Goal: Task Accomplishment & Management: Manage account settings

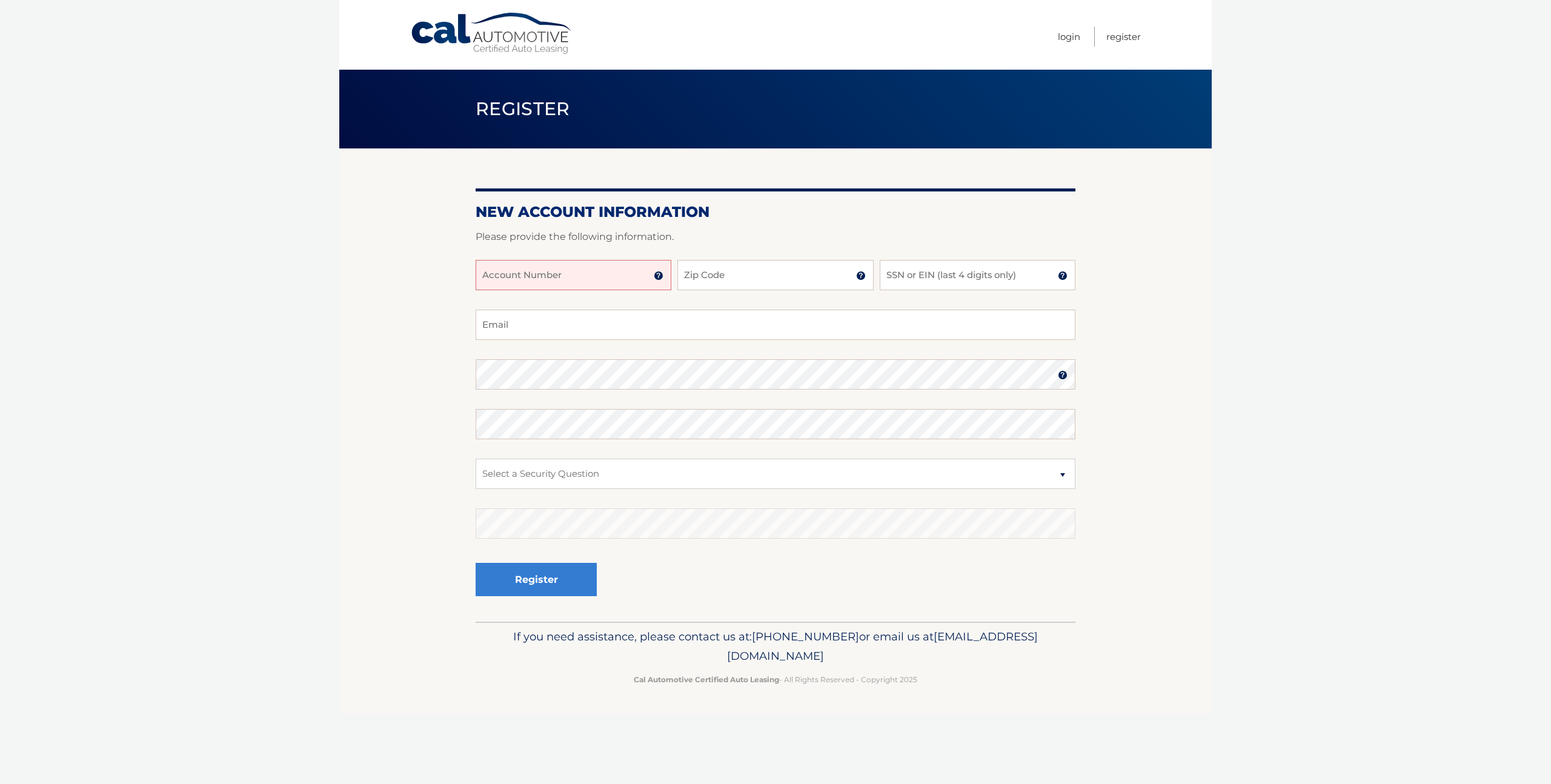
click at [610, 278] on input "Account Number" at bounding box center [573, 275] width 196 height 30
type input "44456023368"
type input "07022"
type input "3325"
type input "kjfernandes@hotmail.com"
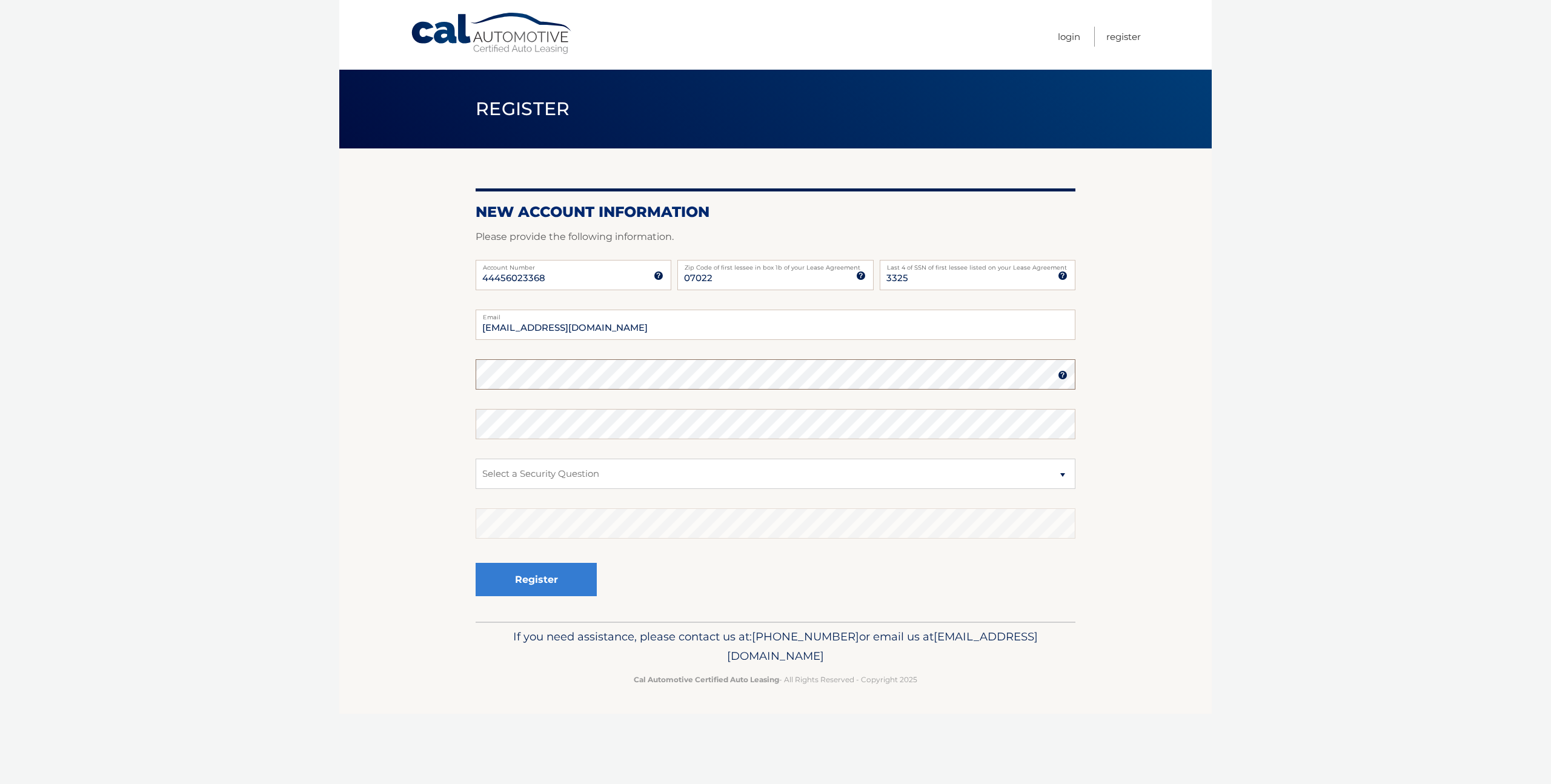
click at [0, 783] on com-1password-button at bounding box center [0, 784] width 0 height 0
click at [626, 478] on select "Select a Security Question What was the name of your elementary school? What is…" at bounding box center [776, 473] width 600 height 30
click at [652, 474] on select "Select a Security Question What was the name of your elementary school? What is…" at bounding box center [776, 473] width 600 height 30
select select "1"
click at [476, 458] on select "Select a Security Question What was the name of your elementary school? What is…" at bounding box center [776, 473] width 600 height 30
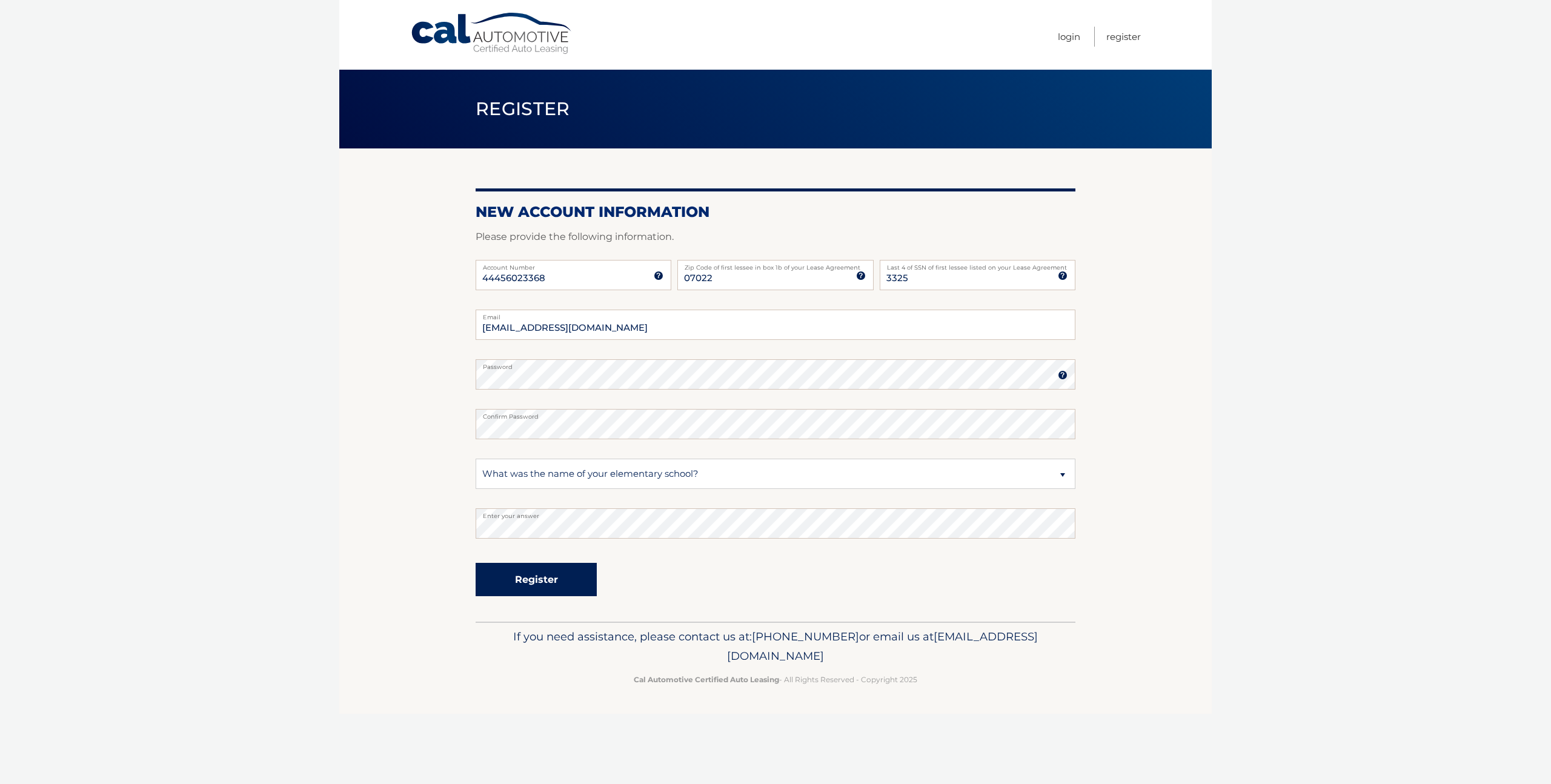
click at [550, 582] on button "Register" at bounding box center [536, 580] width 121 height 33
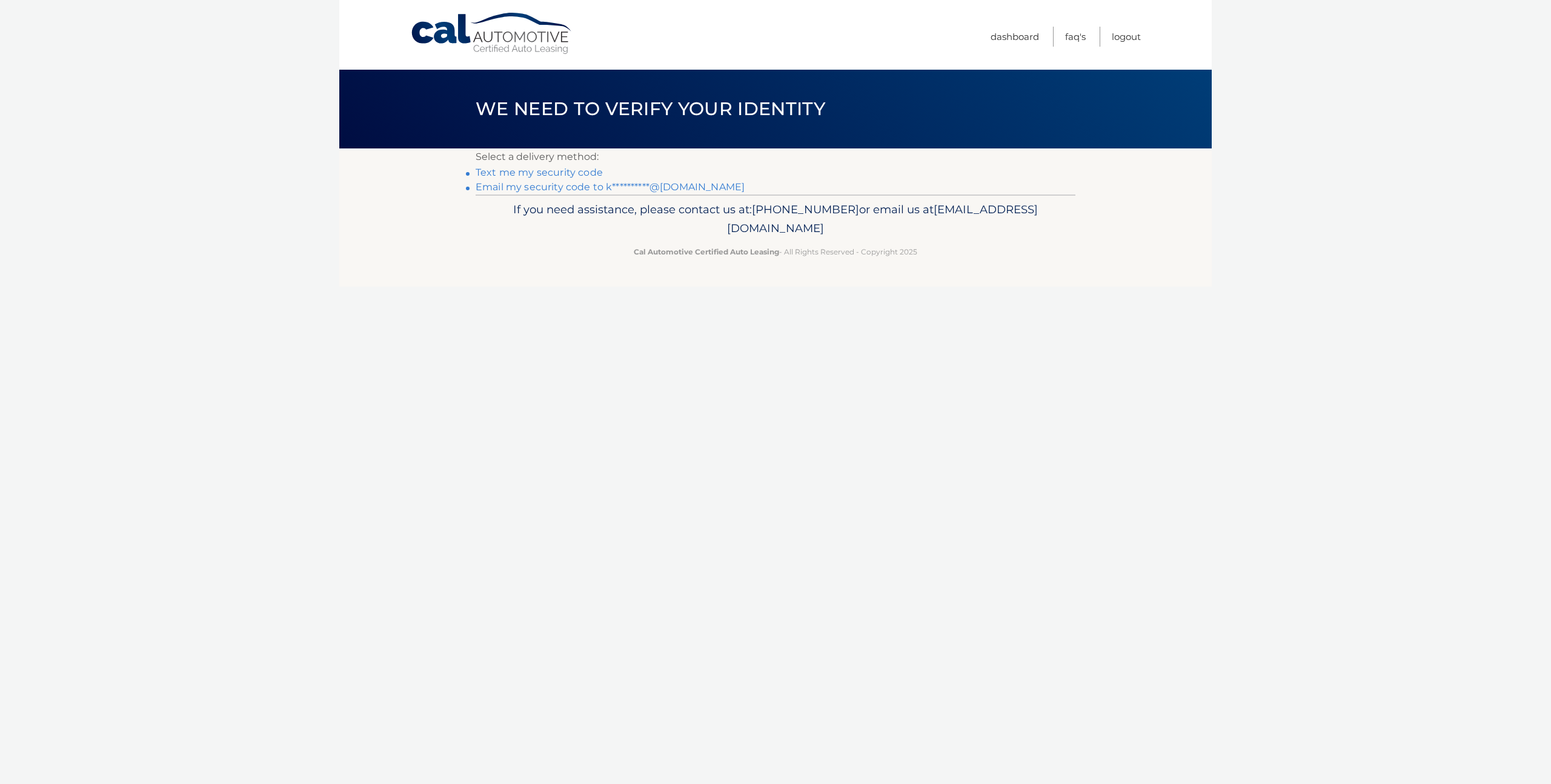
click at [561, 171] on link "Text me my security code" at bounding box center [539, 172] width 127 height 11
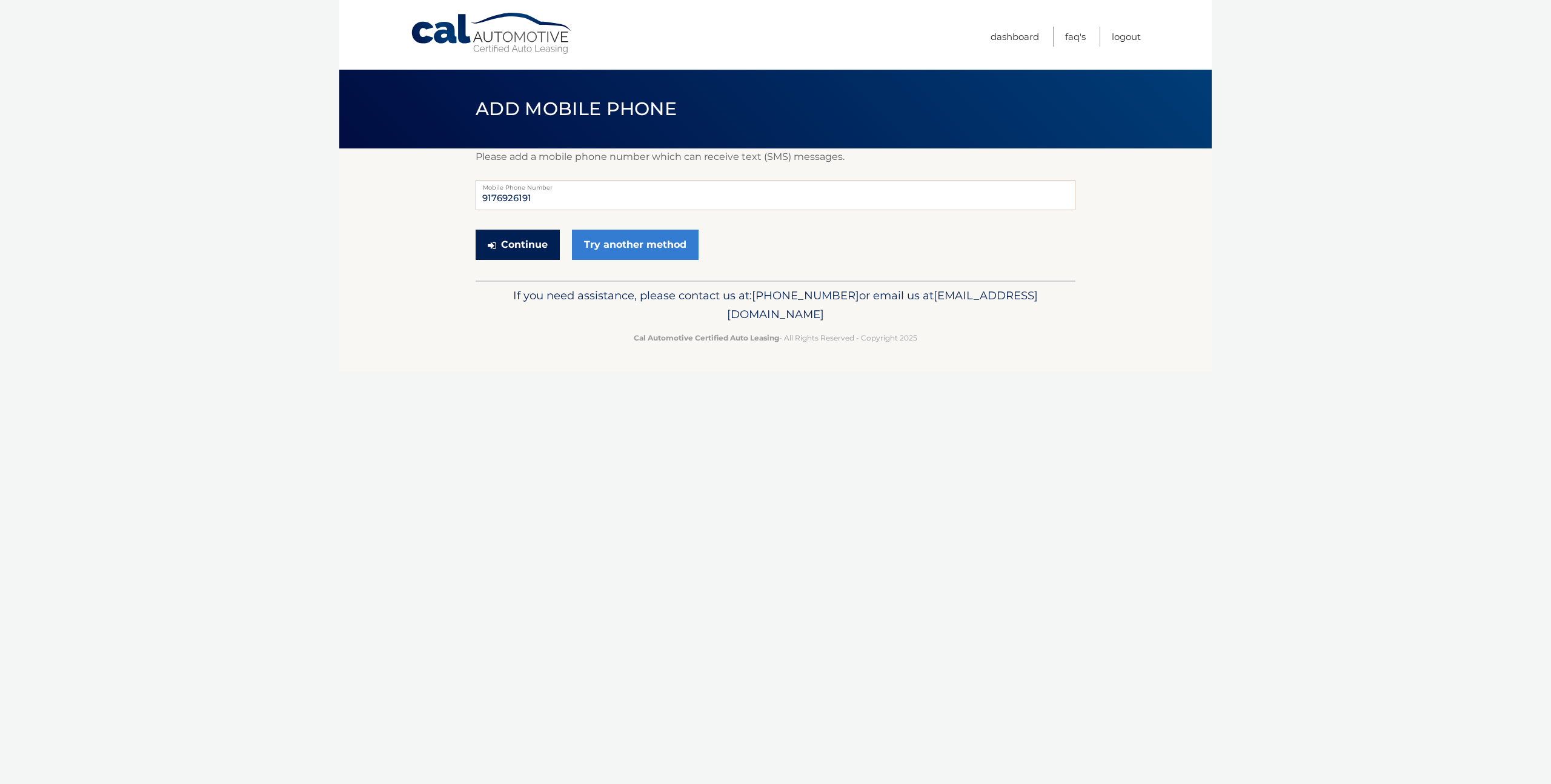
click at [539, 247] on button "Continue" at bounding box center [517, 245] width 84 height 30
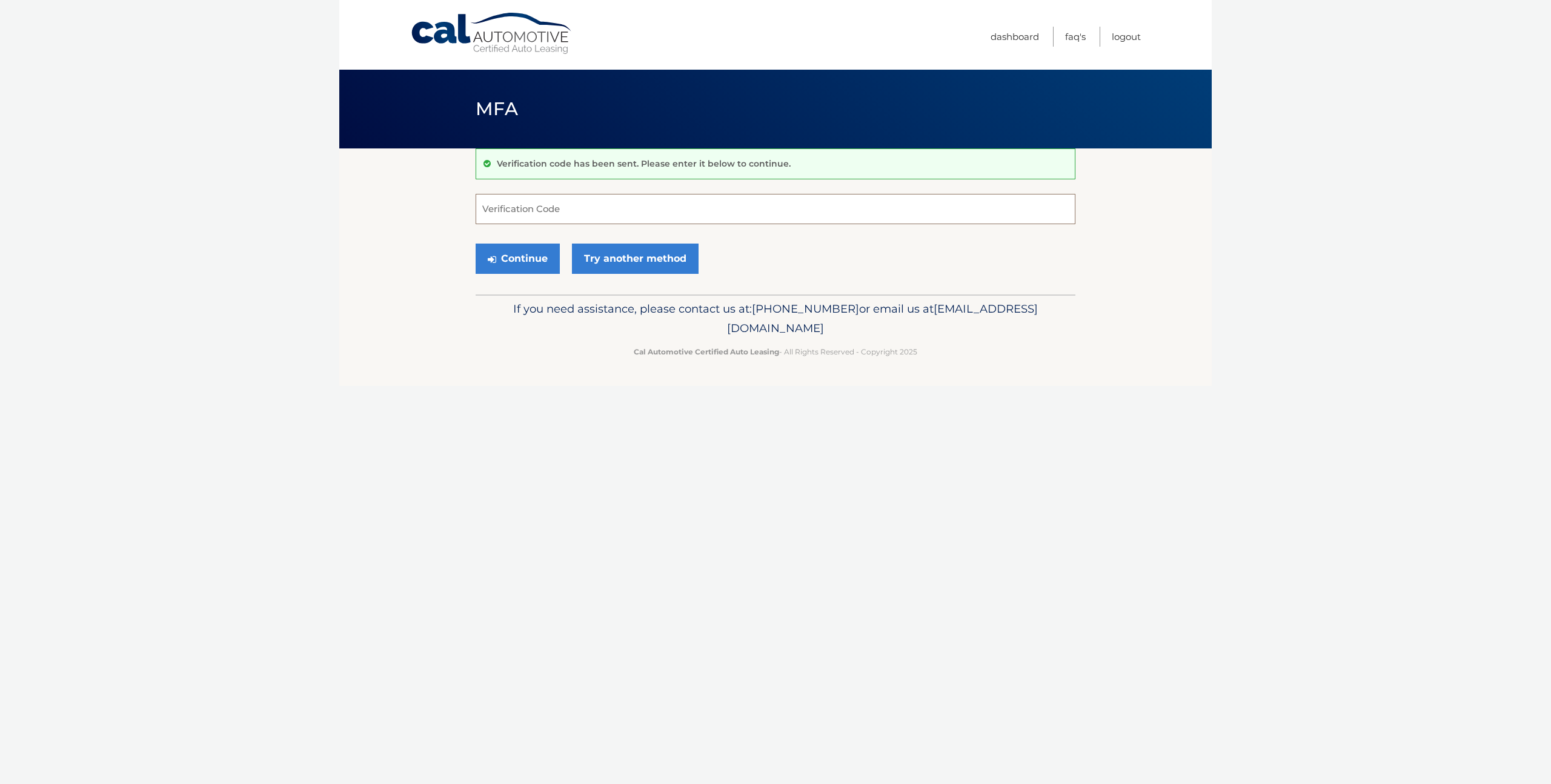
click at [565, 211] on input "Verification Code" at bounding box center [776, 209] width 600 height 30
type input "733104"
click at [525, 264] on button "Continue" at bounding box center [517, 259] width 84 height 30
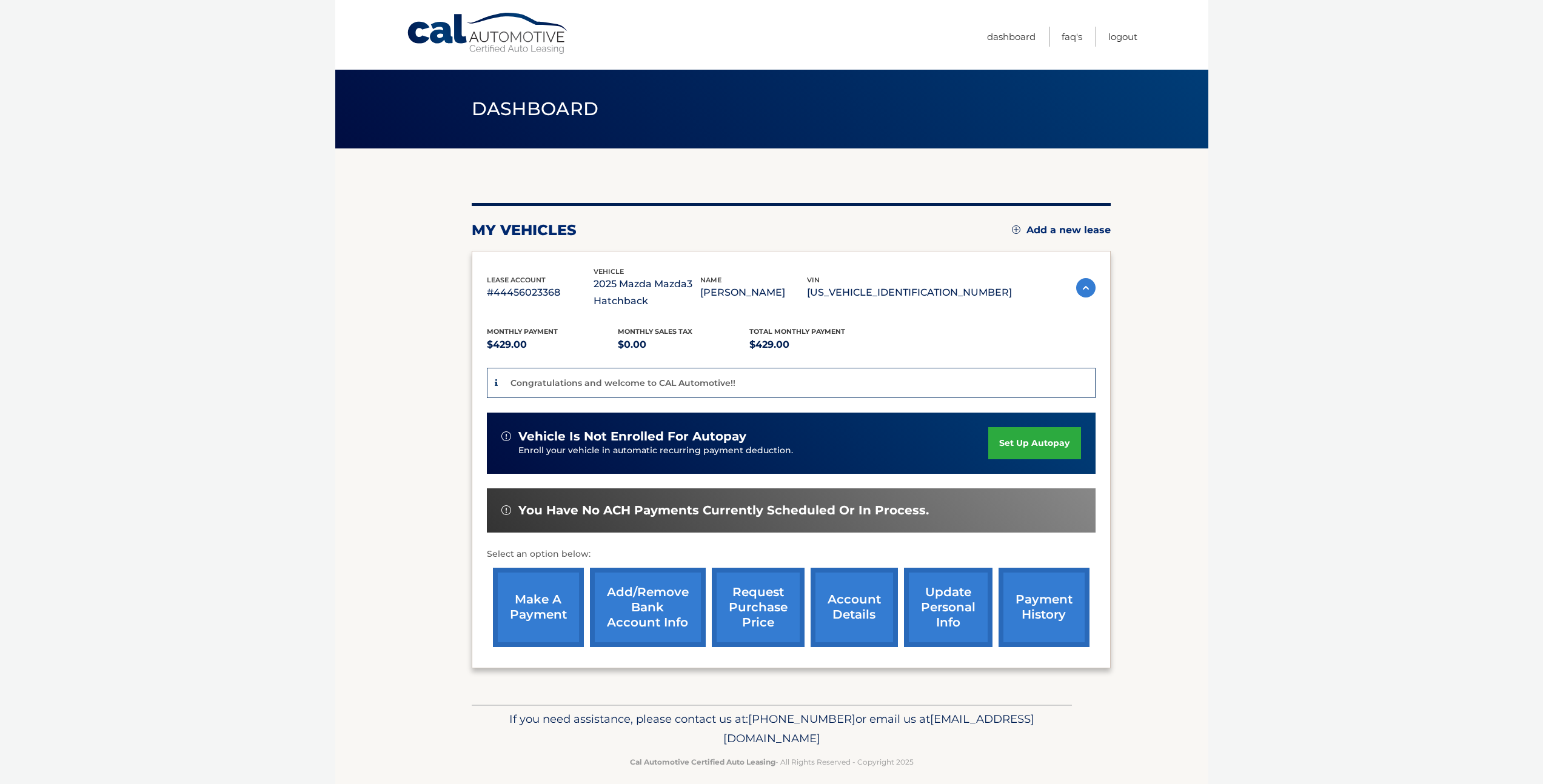
click at [1037, 439] on link "set up autopay" at bounding box center [1034, 443] width 92 height 32
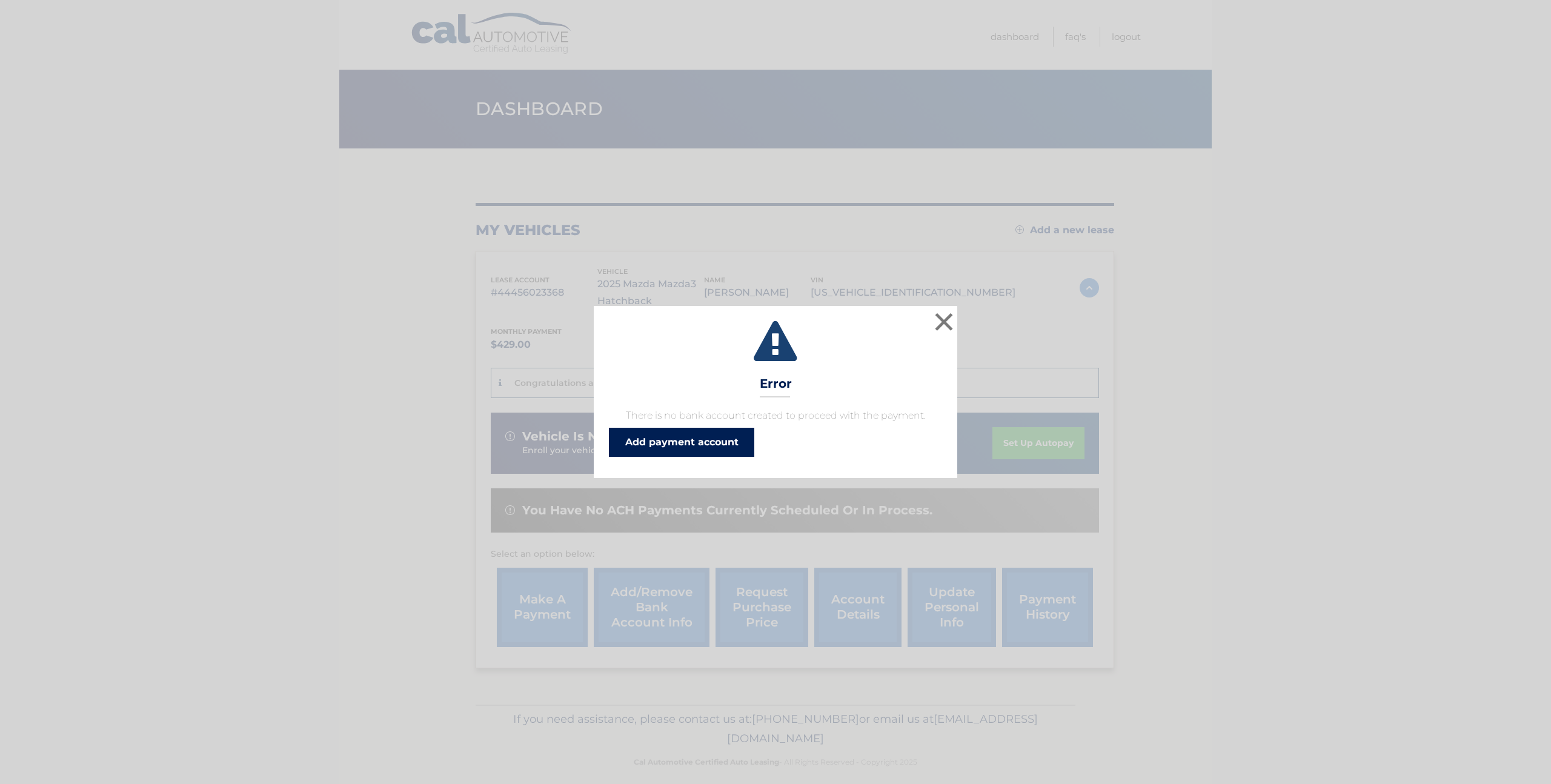
click at [740, 439] on link "Add payment account" at bounding box center [682, 442] width 146 height 29
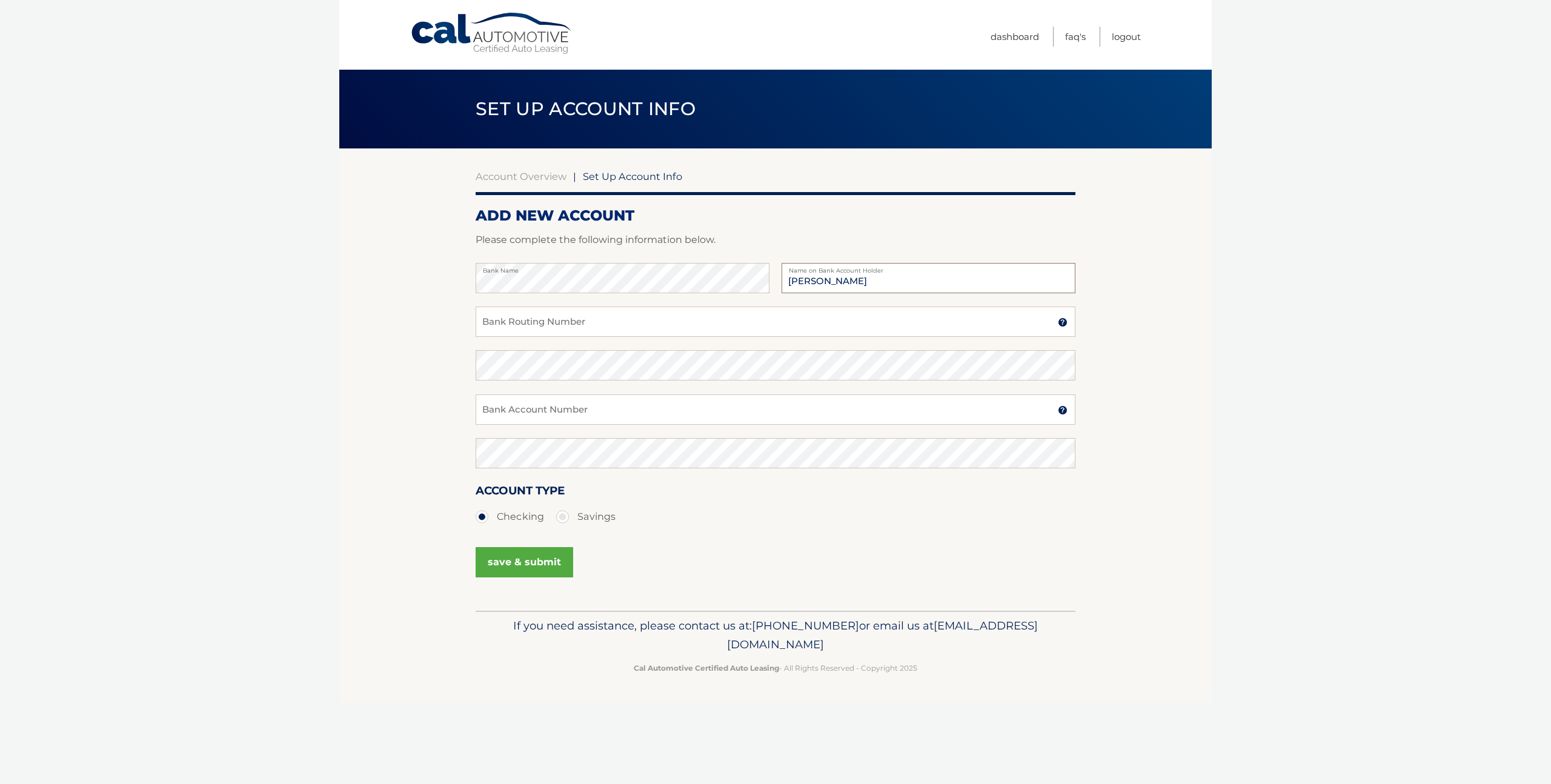
type input "[PERSON_NAME]"
click at [720, 317] on input "Bank Routing Number" at bounding box center [776, 321] width 600 height 30
type input "021000021"
click at [725, 415] on input "Bank Account Number" at bounding box center [776, 410] width 600 height 30
type input "470674982"
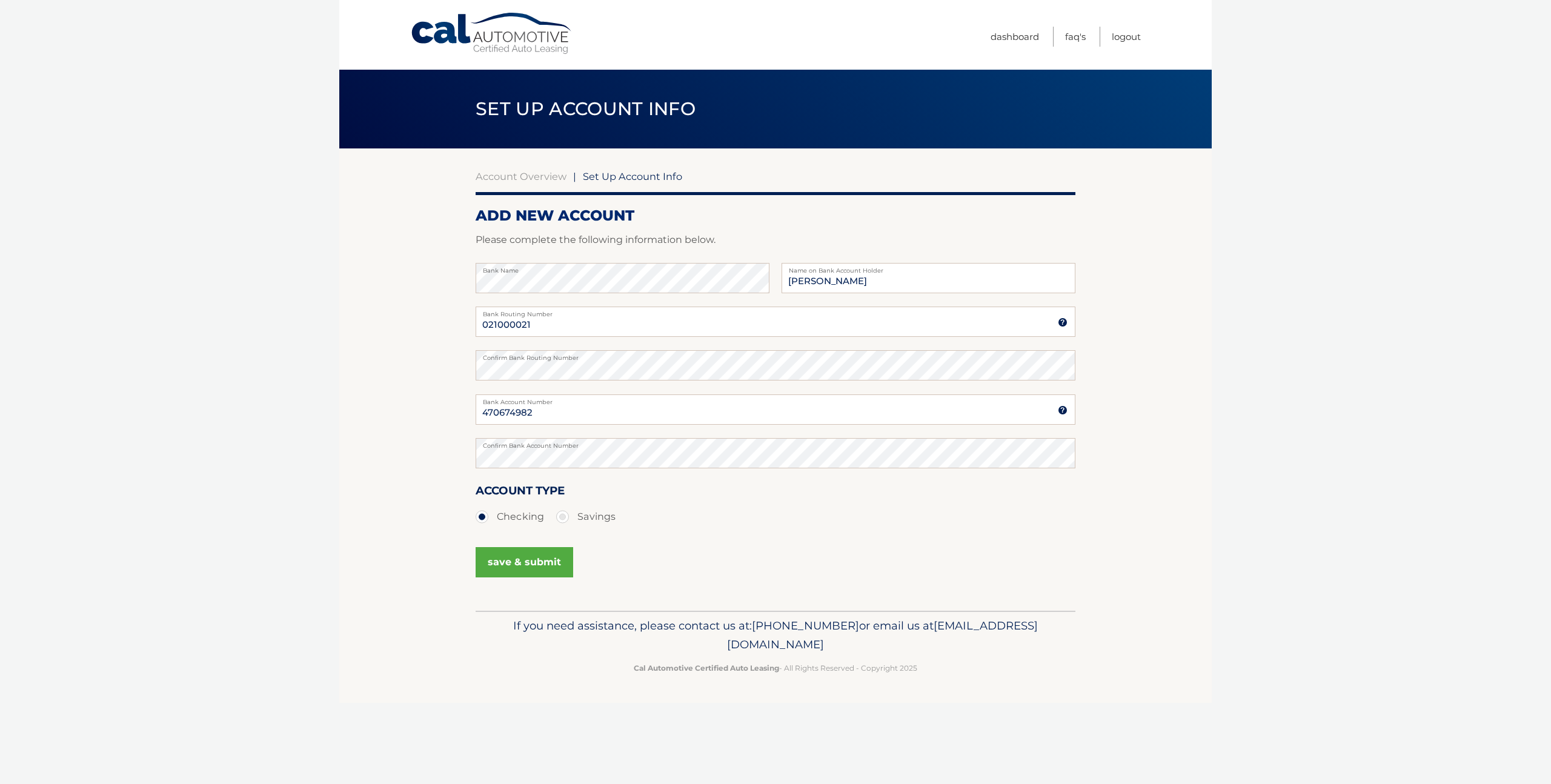
click at [546, 560] on button "save & submit" at bounding box center [524, 562] width 98 height 30
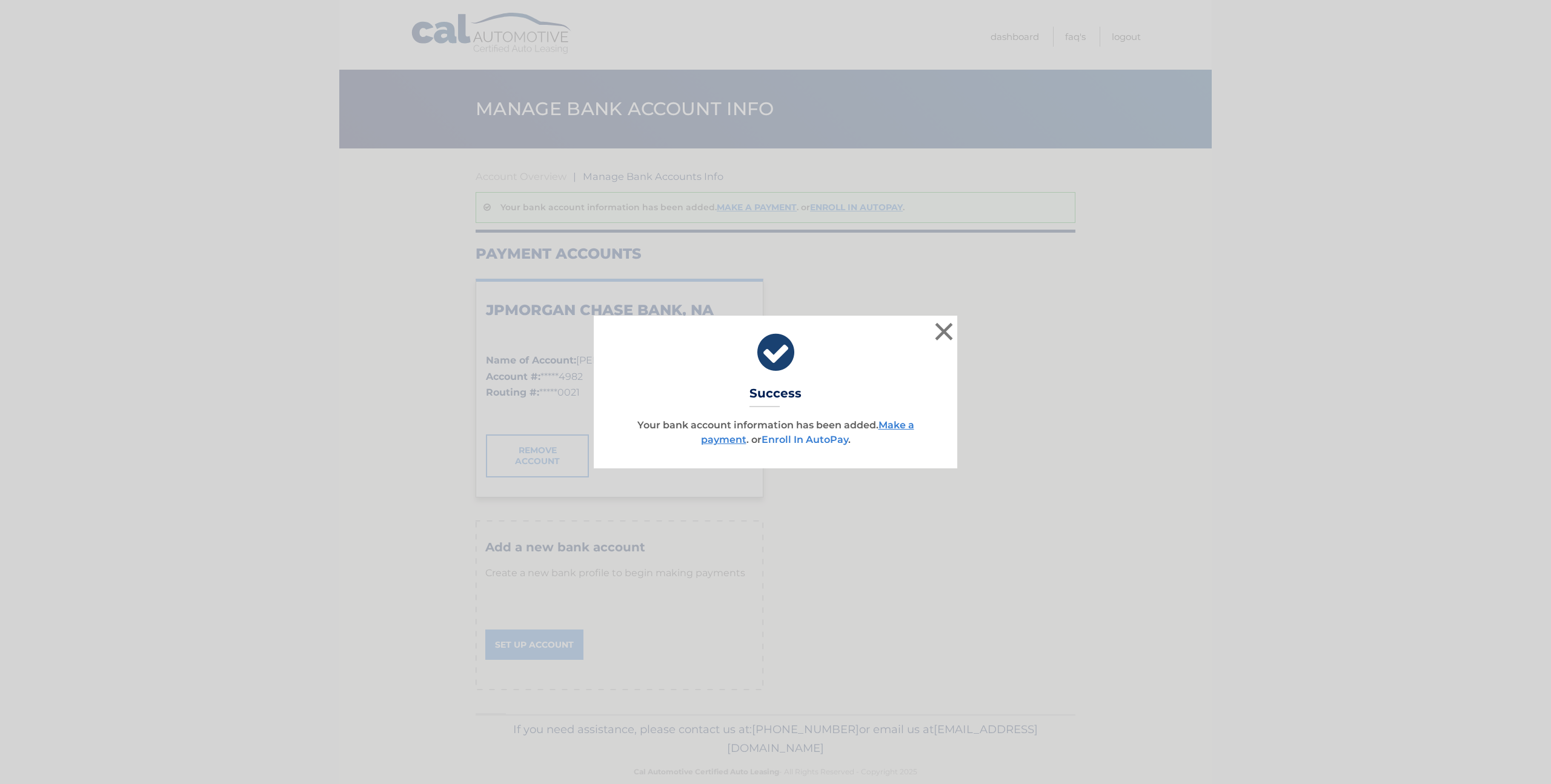
click at [808, 442] on link "Enroll In AutoPay" at bounding box center [805, 440] width 87 height 11
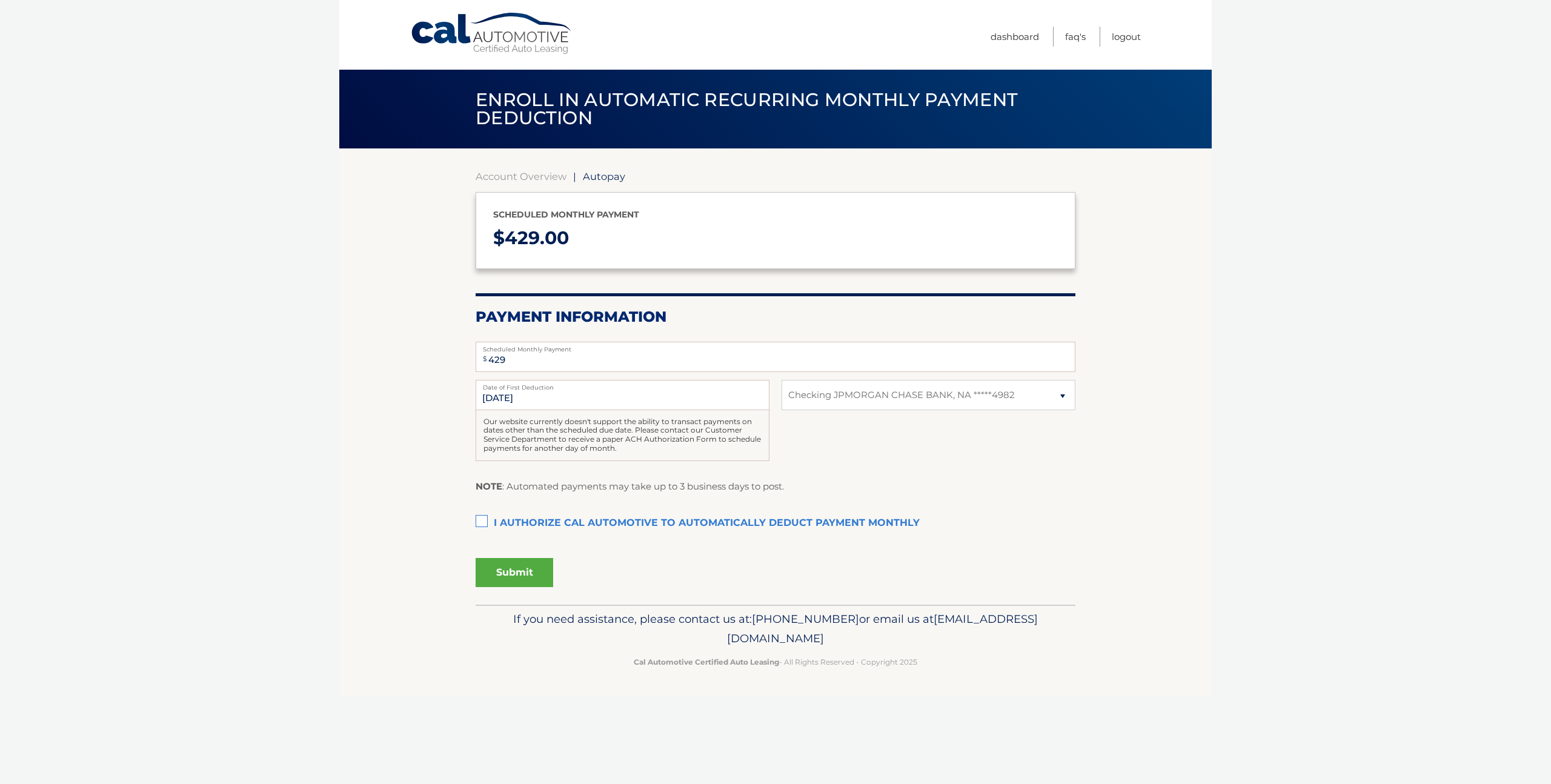
select select "NjEwMjgzMGItMzgzNy00ZjBlLWJhNzEtYzIyOGI1NzdmNDJj"
click at [486, 521] on label "I authorize cal automotive to automatically deduct payment monthly This checkbo…" at bounding box center [776, 524] width 600 height 24
click at [0, 0] on input "I authorize cal automotive to automatically deduct payment monthly This checkbo…" at bounding box center [0, 0] width 0 height 0
click at [526, 575] on button "Submit" at bounding box center [514, 572] width 77 height 29
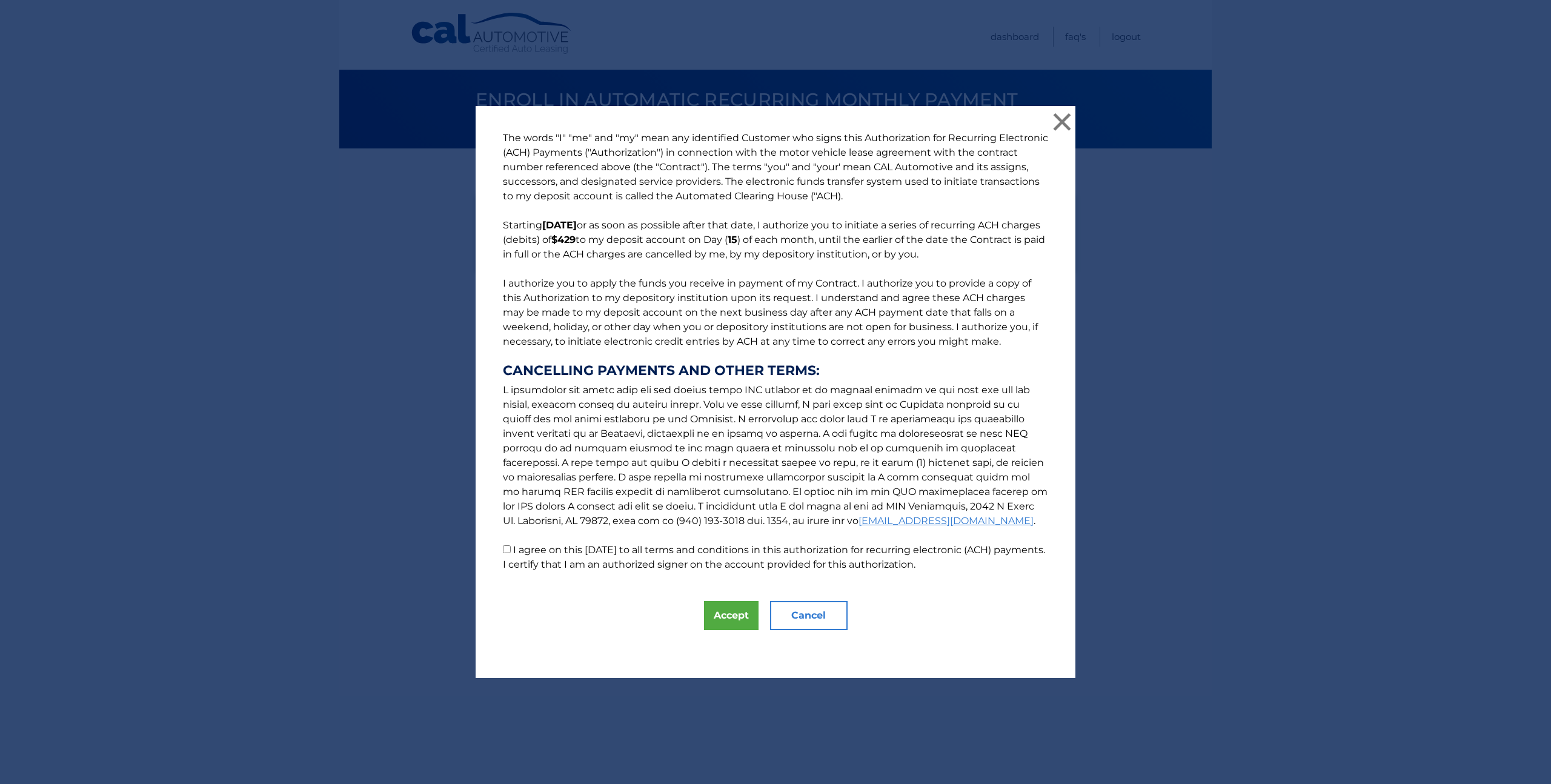
click at [506, 550] on p "The words "I" "me" and "my" mean any identified Customer who signs this Authori…" at bounding box center [776, 351] width 570 height 441
click at [503, 548] on input "I agree on this 10/06/2025 to all terms and conditions in this authorization fo…" at bounding box center [506, 549] width 8 height 8
checkbox input "true"
click at [718, 615] on button "Accept" at bounding box center [732, 615] width 55 height 29
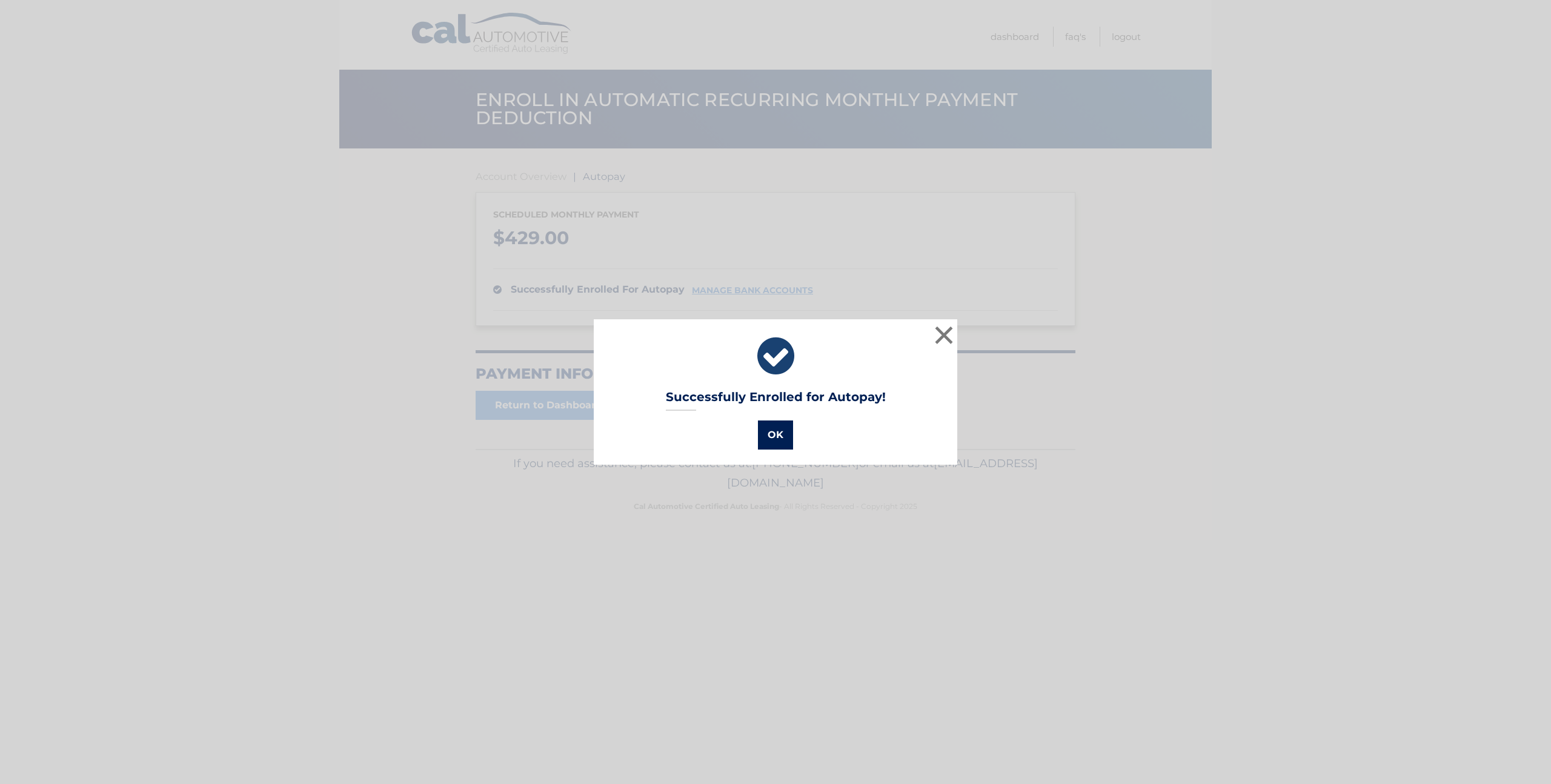
click at [778, 431] on button "OK" at bounding box center [776, 435] width 35 height 29
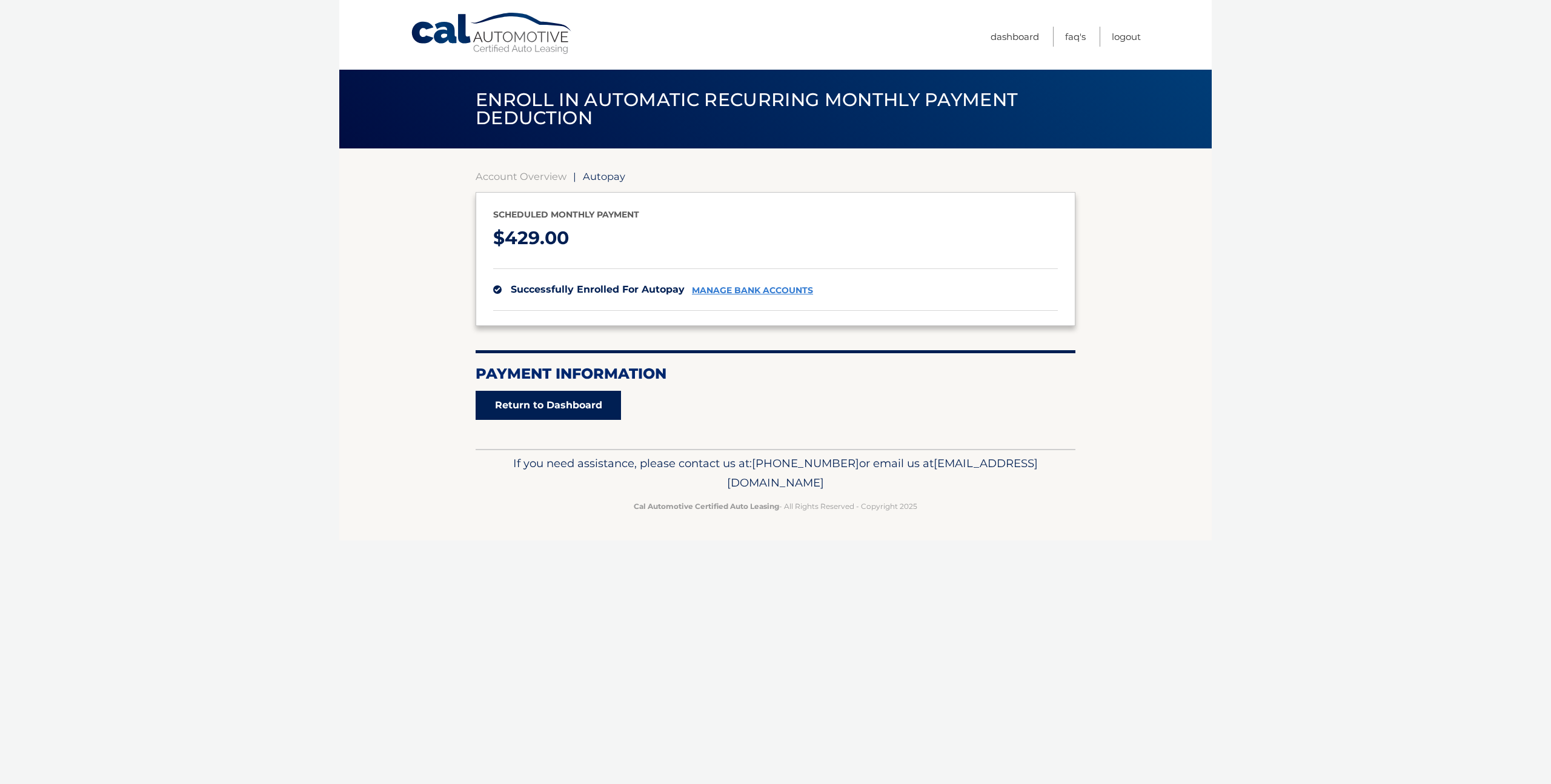
click at [594, 405] on link "Return to Dashboard" at bounding box center [548, 405] width 146 height 29
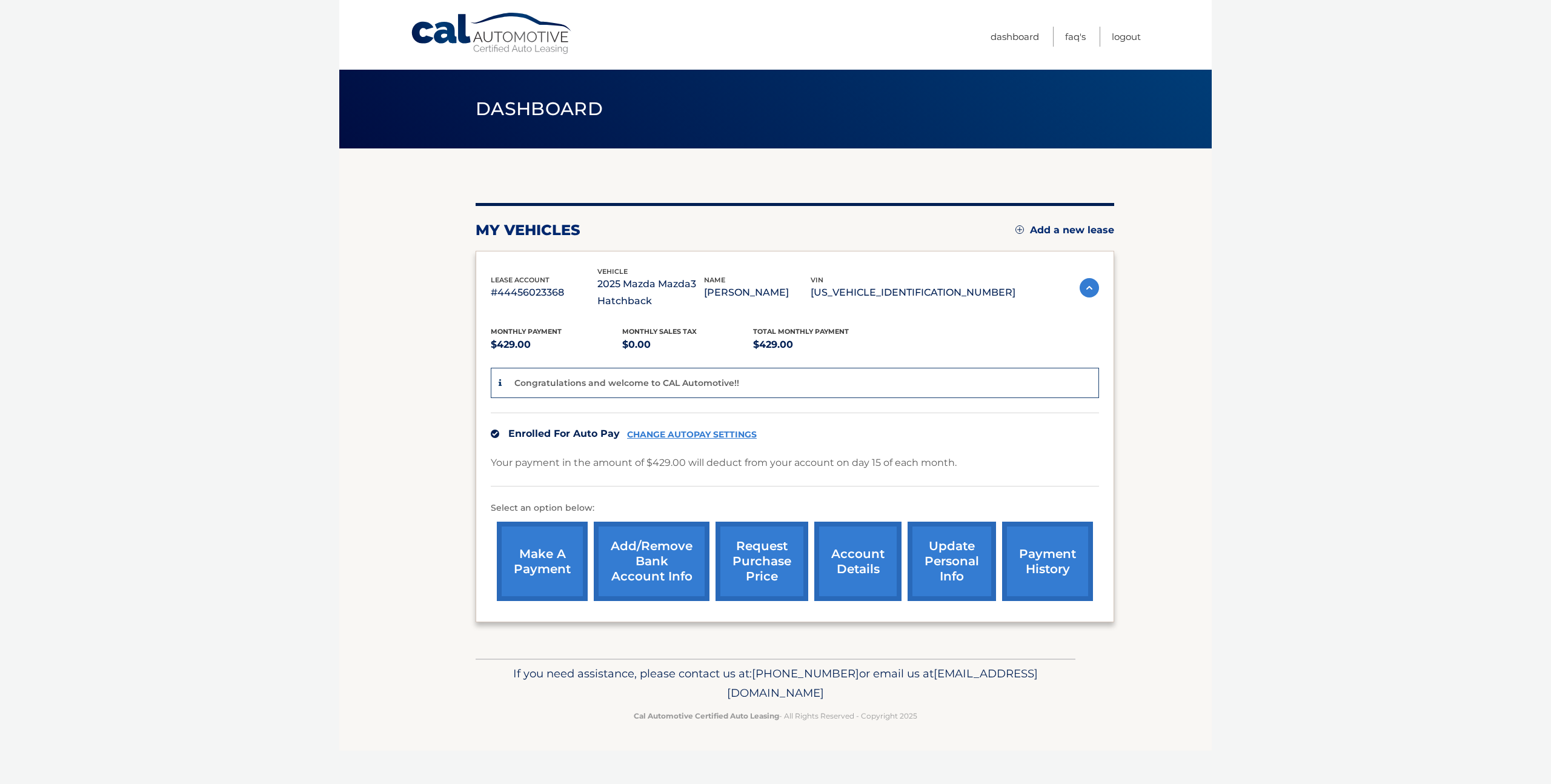
click at [789, 554] on link "request purchase price" at bounding box center [762, 561] width 93 height 80
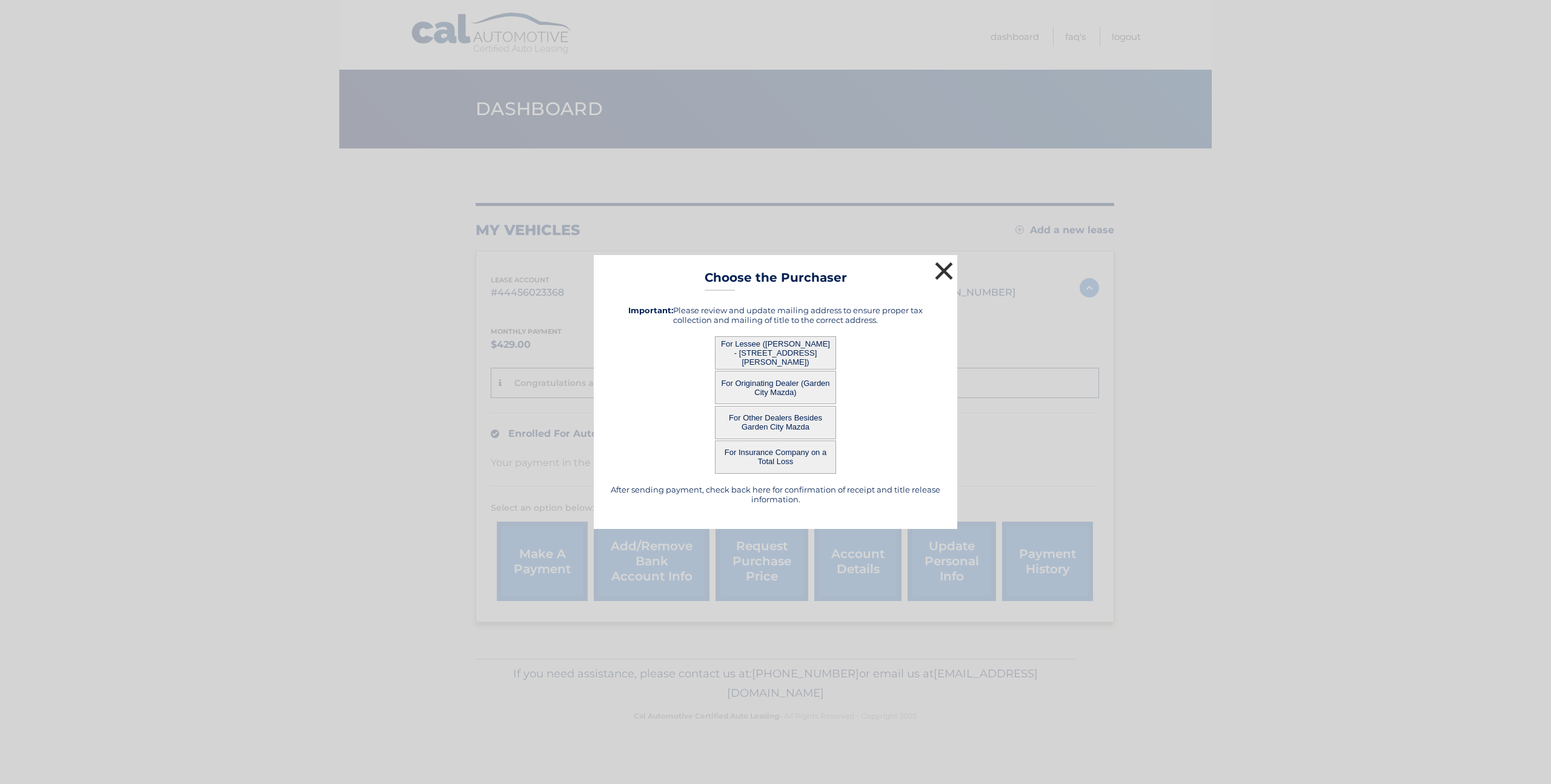
click at [936, 271] on button "×" at bounding box center [944, 271] width 24 height 24
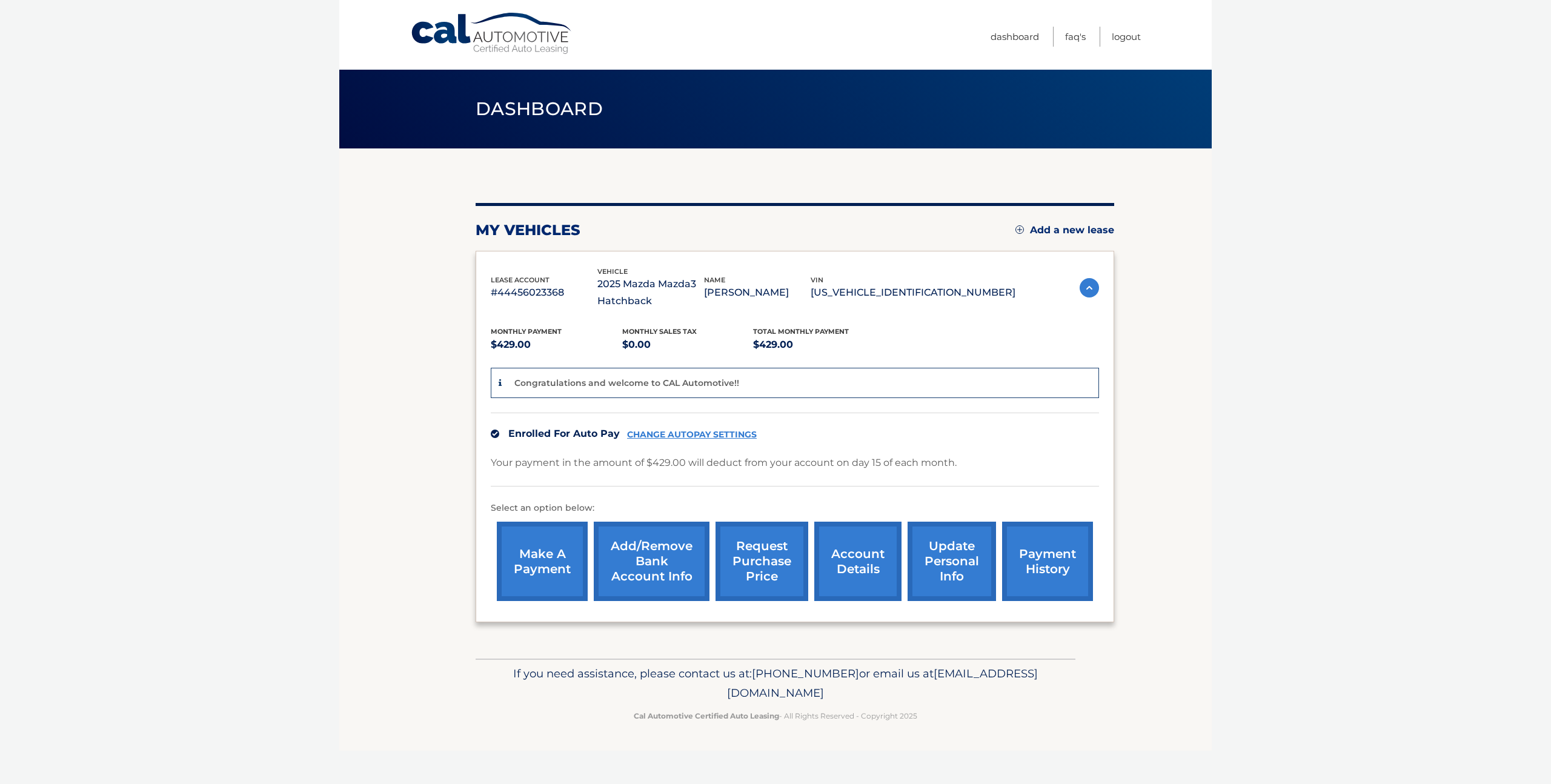
click at [860, 570] on link "account details" at bounding box center [858, 561] width 88 height 80
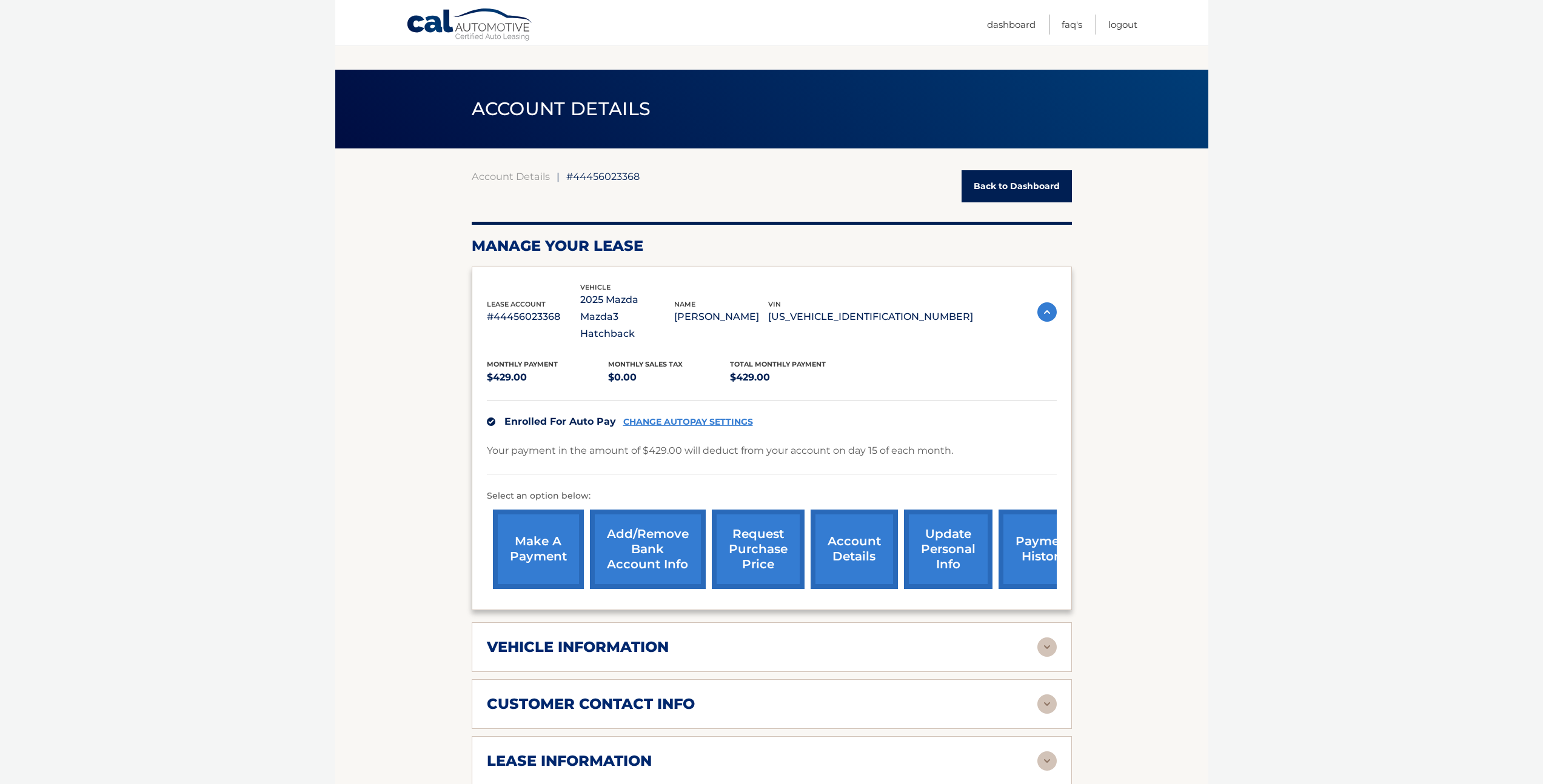
scroll to position [231, 0]
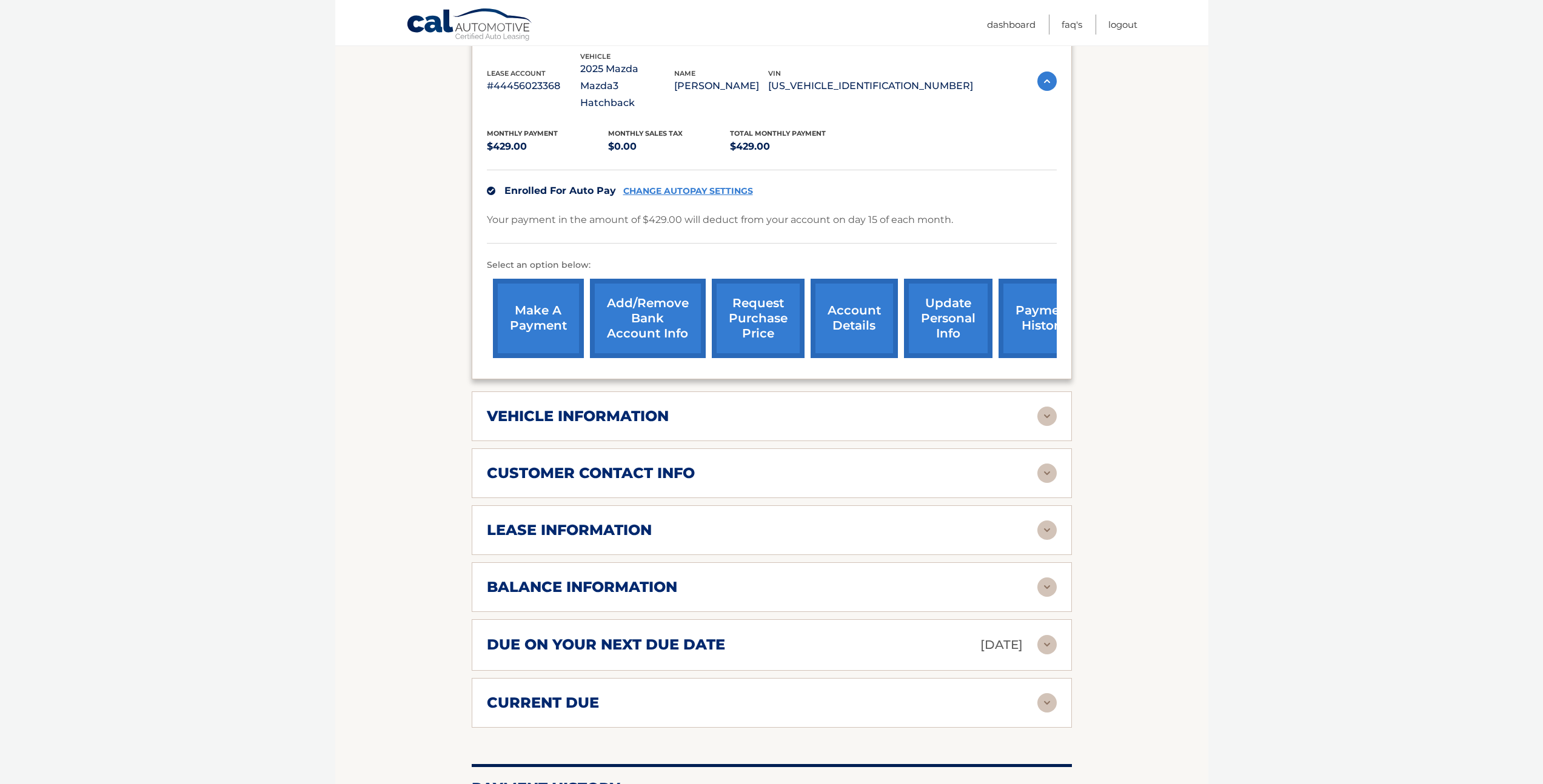
click at [853, 407] on div "vehicle information" at bounding box center [761, 416] width 550 height 18
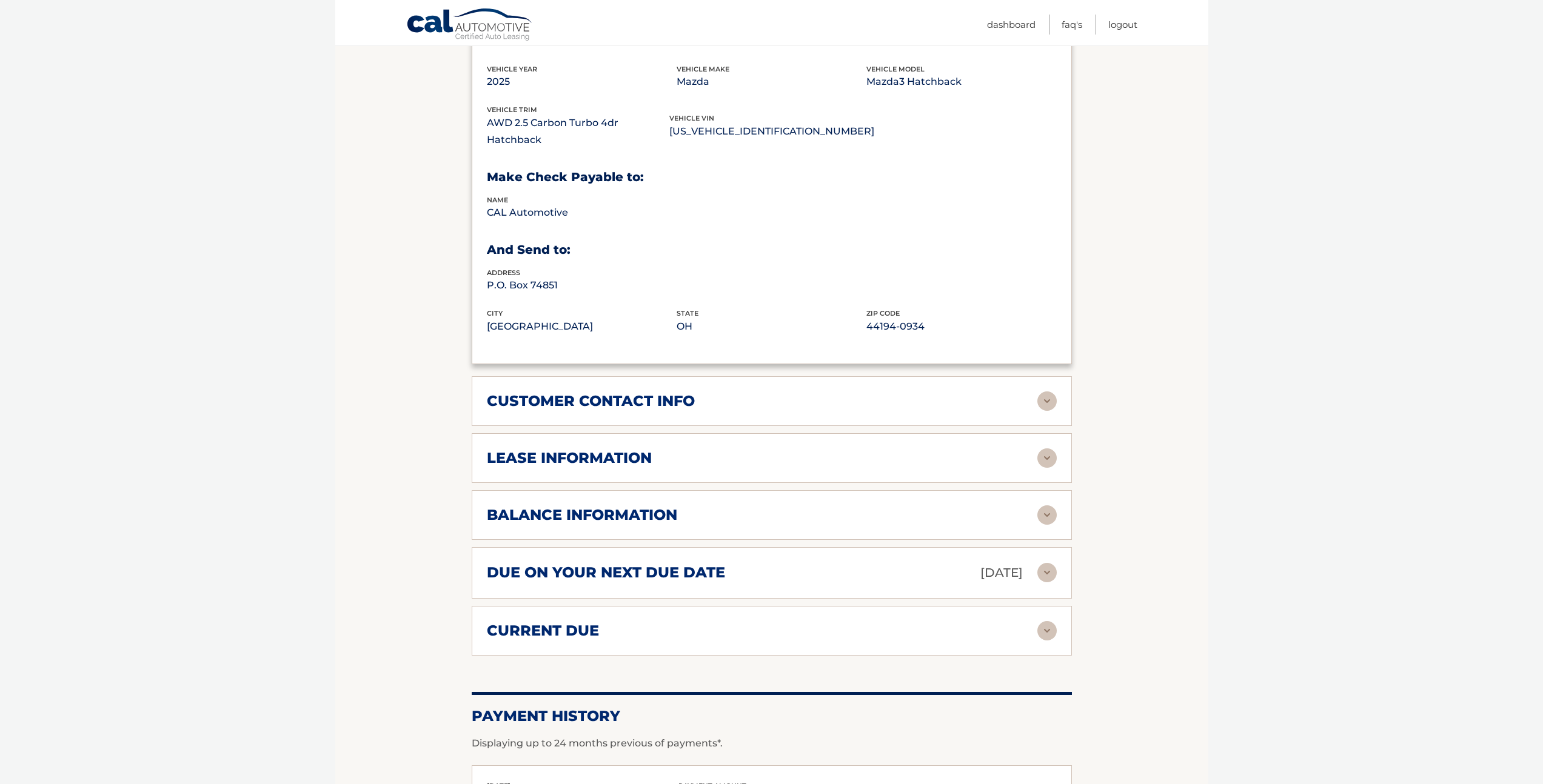
scroll to position [707, 0]
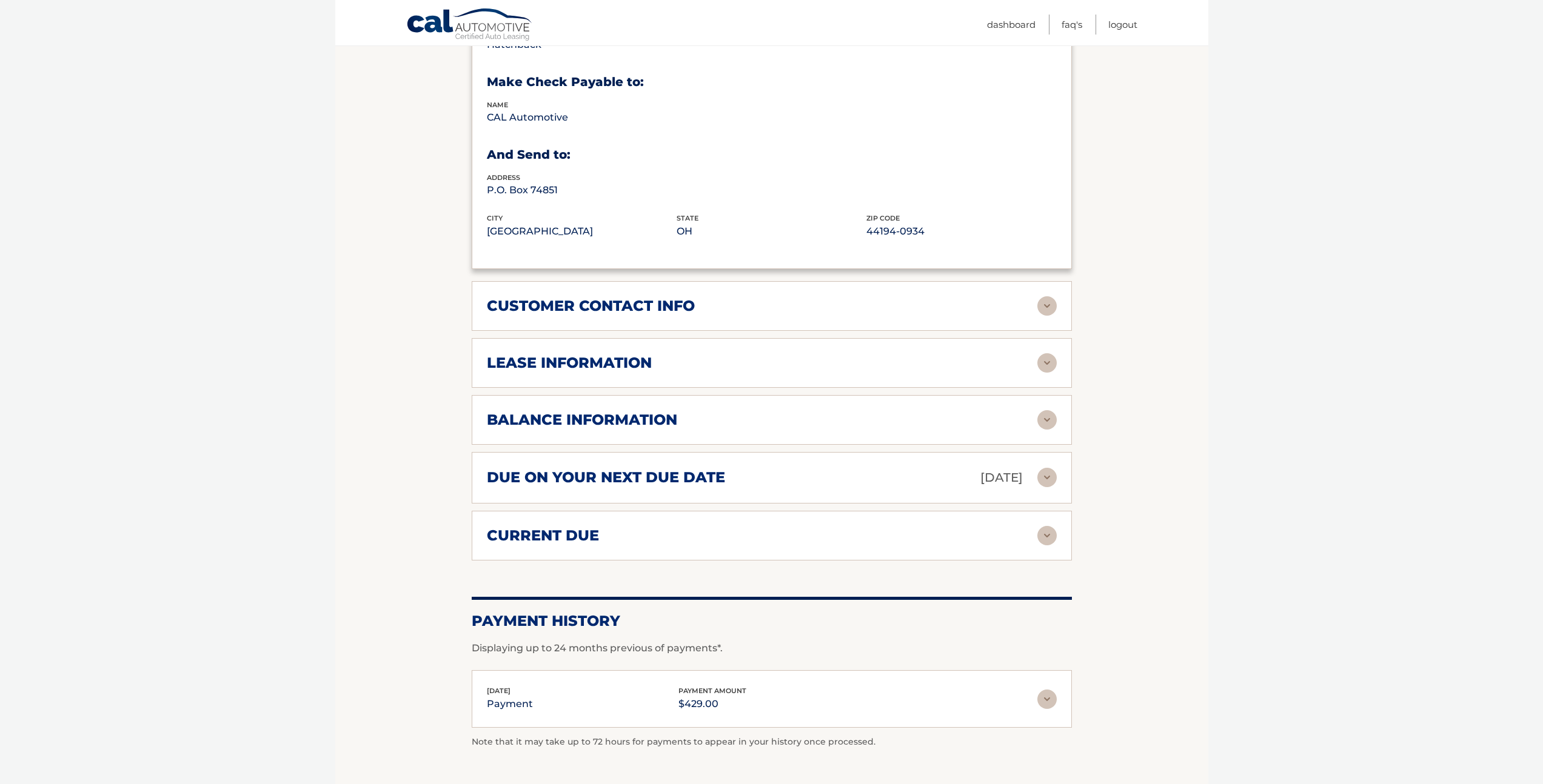
click at [861, 297] on div "customer contact info" at bounding box center [761, 306] width 550 height 18
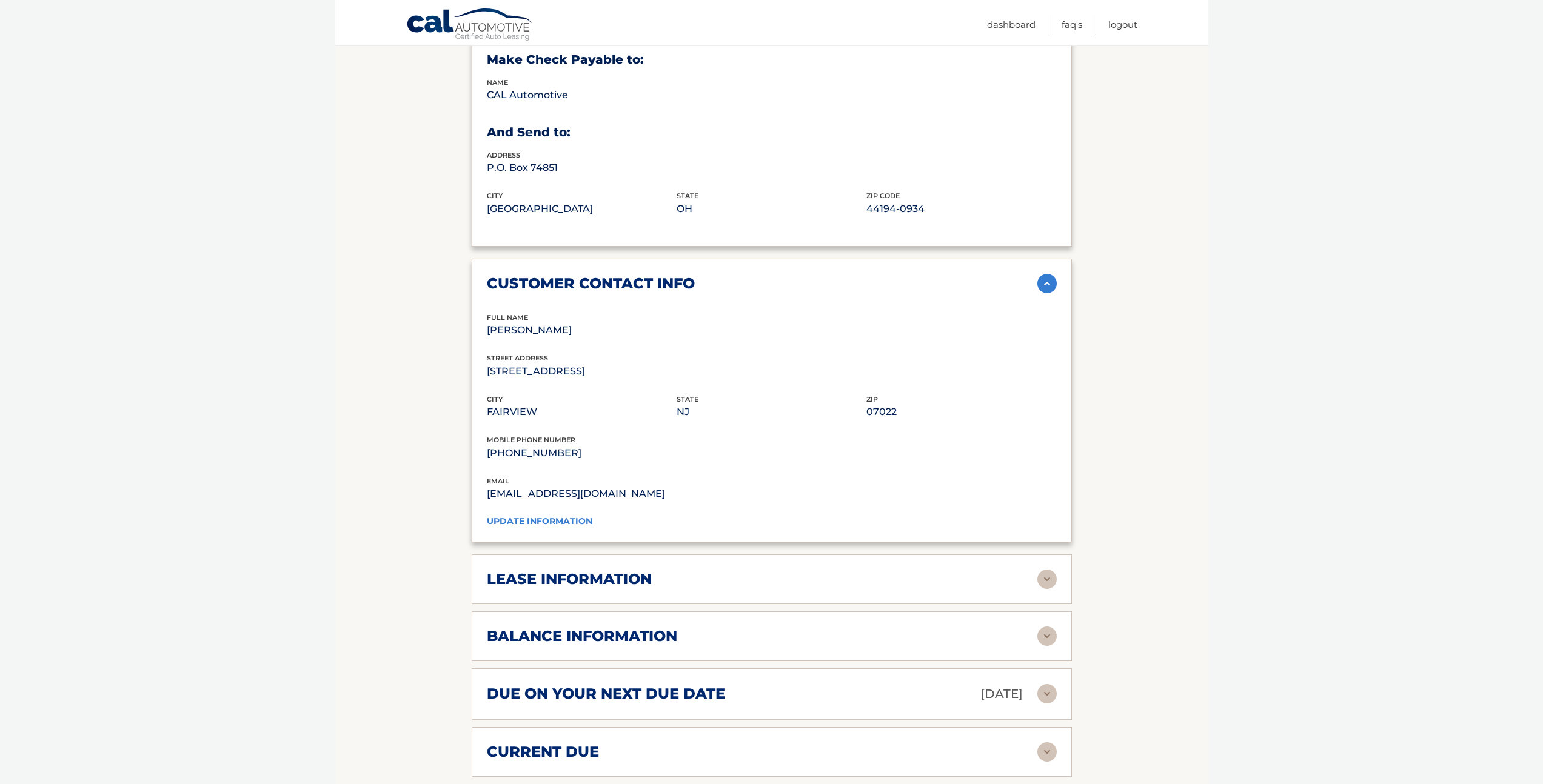
scroll to position [965, 0]
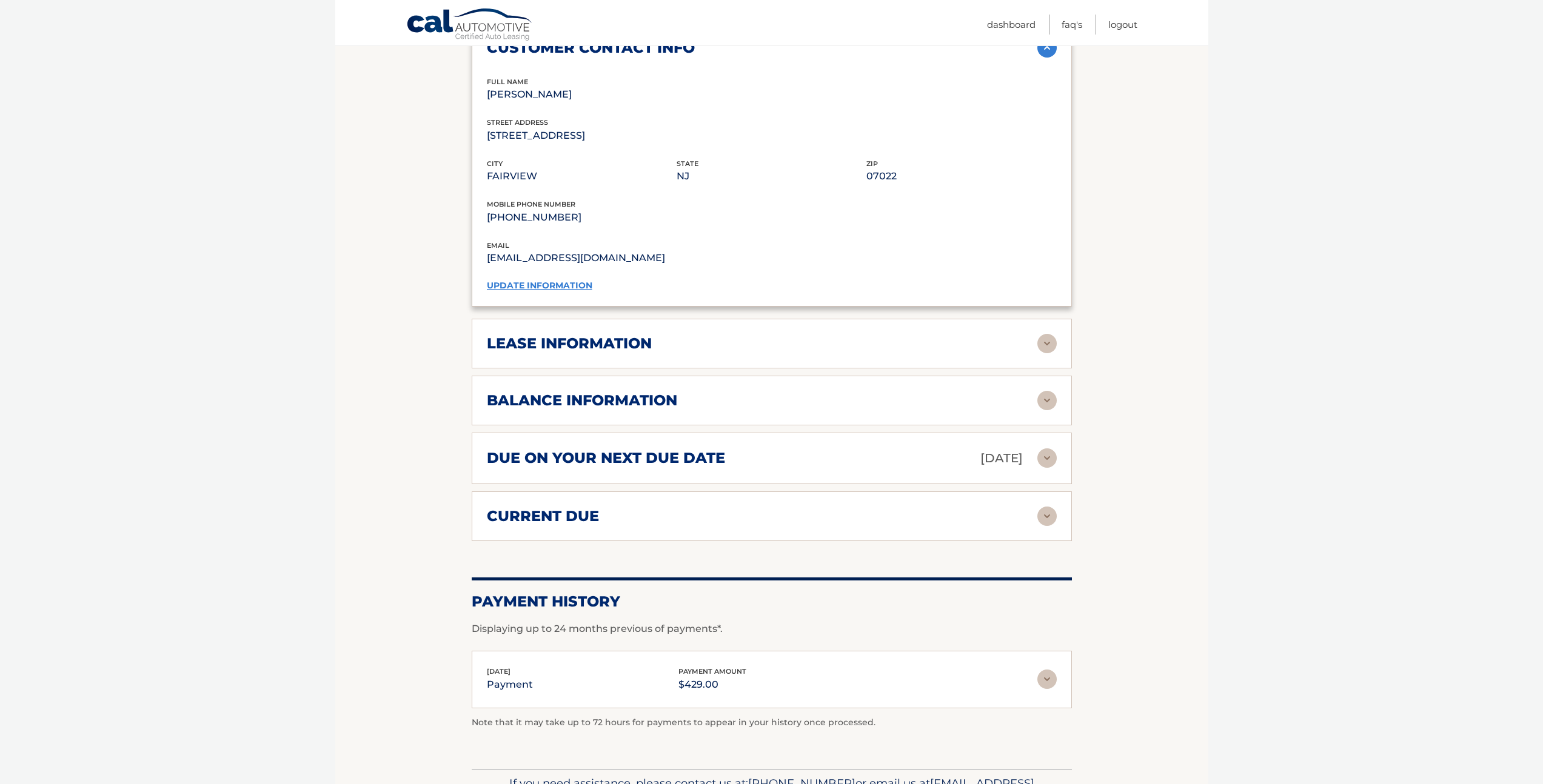
click at [824, 327] on div "lease information Contract Start Date Sep 15, 2025 Term 39 Maturity Date Dec 15…" at bounding box center [772, 343] width 600 height 49
click at [824, 334] on div "lease information" at bounding box center [761, 343] width 550 height 18
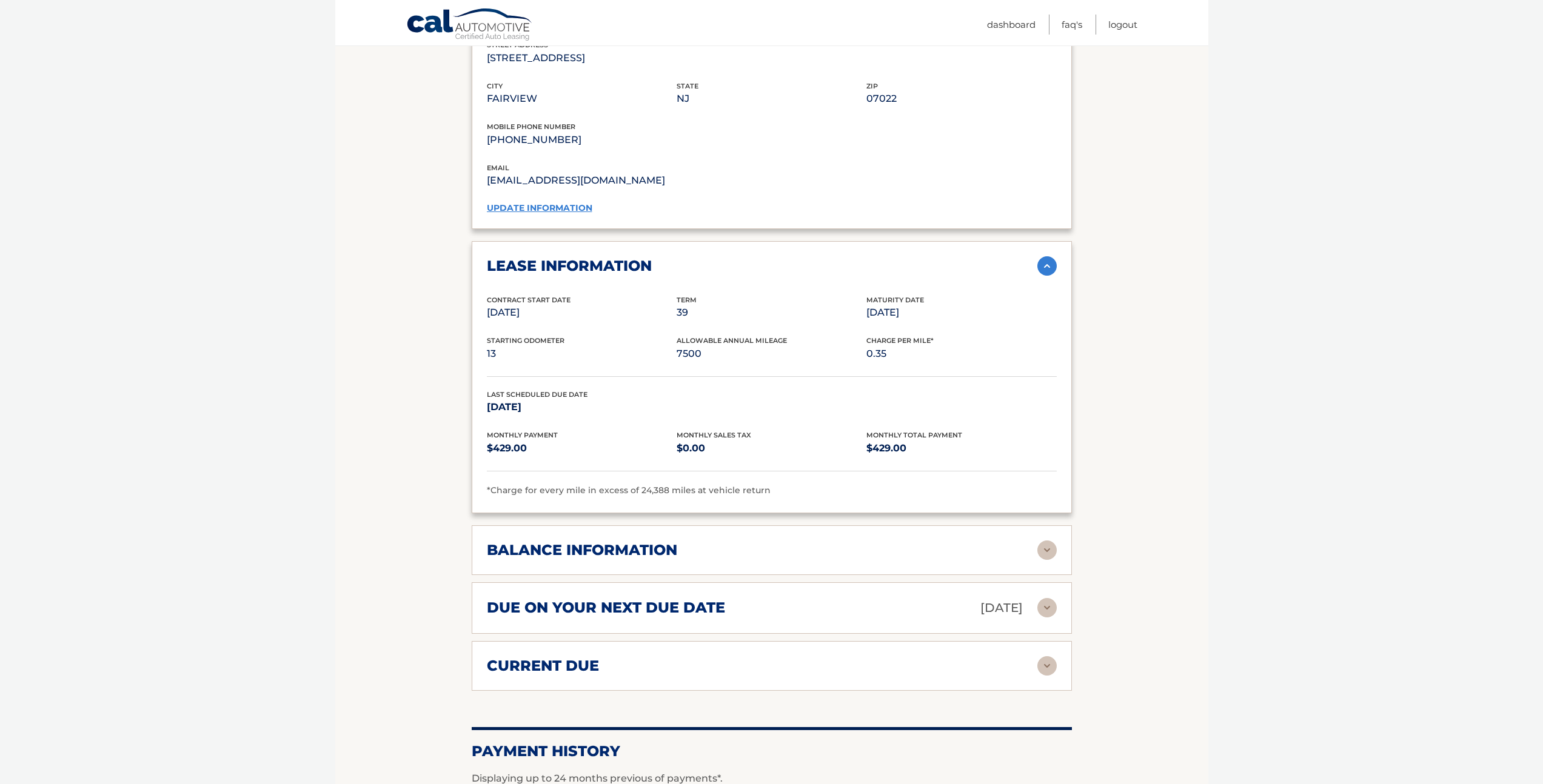
scroll to position [1141, 0]
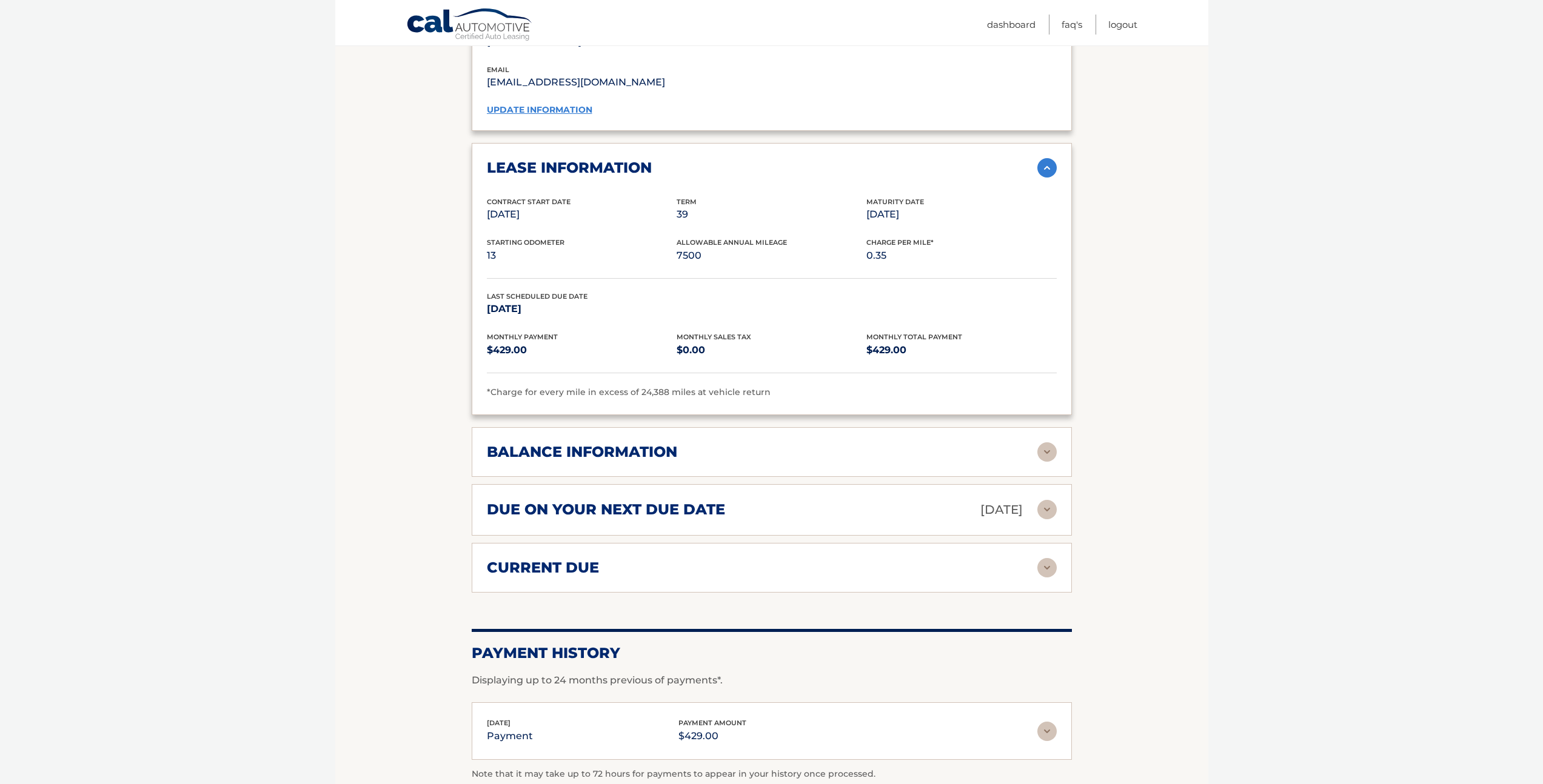
click at [878, 443] on div "balance information" at bounding box center [761, 451] width 550 height 18
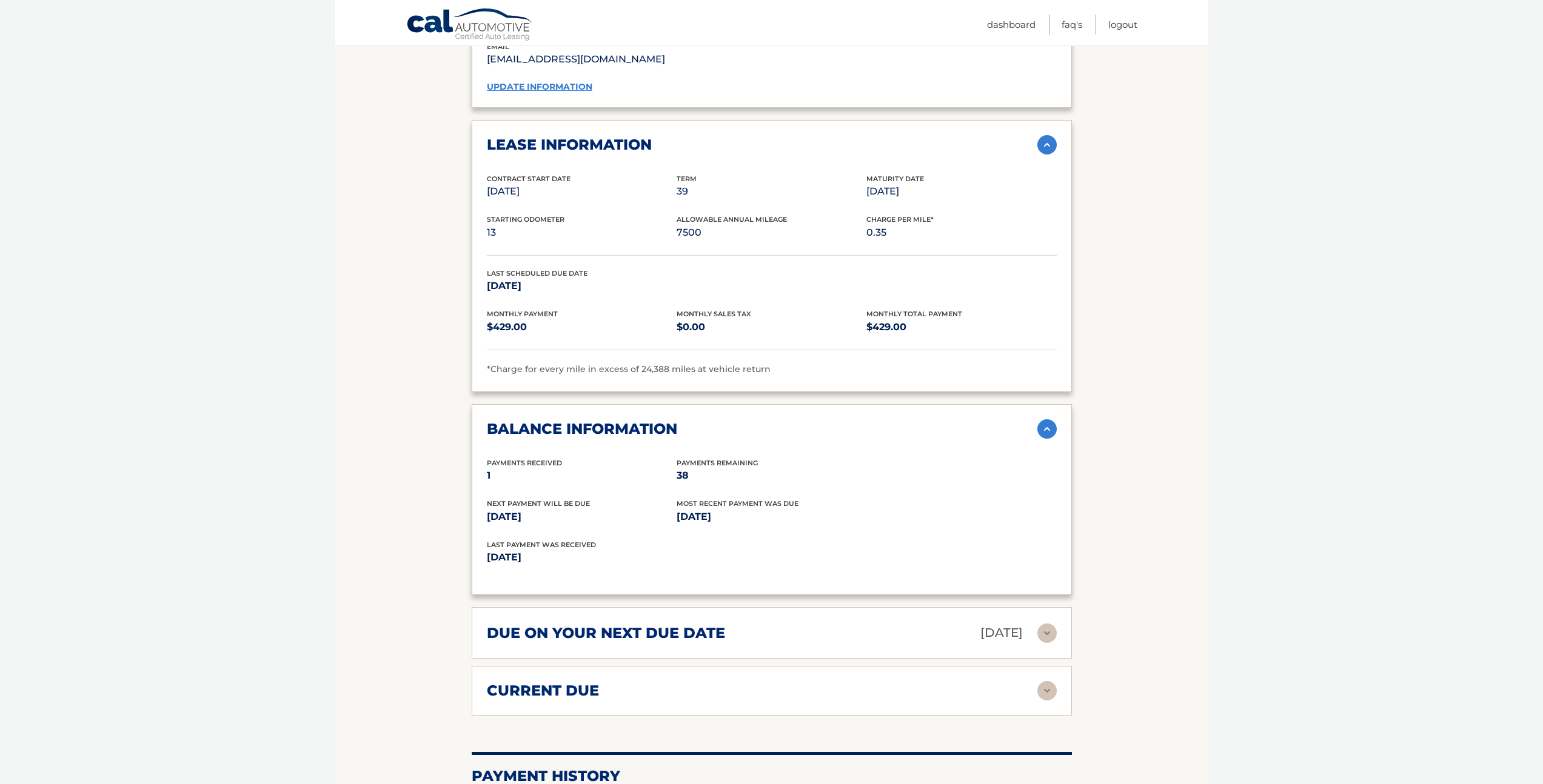
scroll to position [1270, 0]
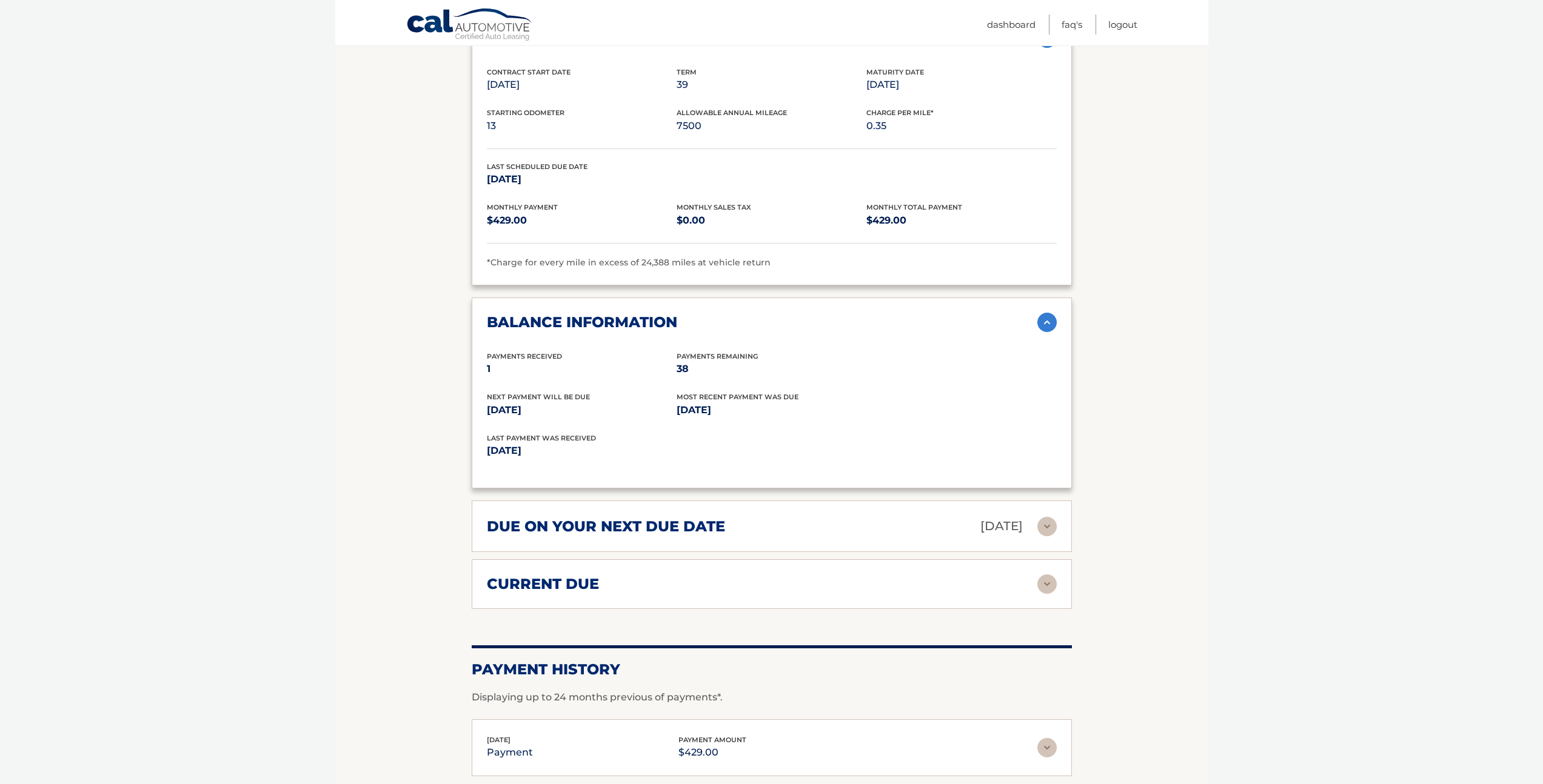
click at [879, 516] on div "due on your next due date Oct 15, 2025" at bounding box center [761, 526] width 550 height 22
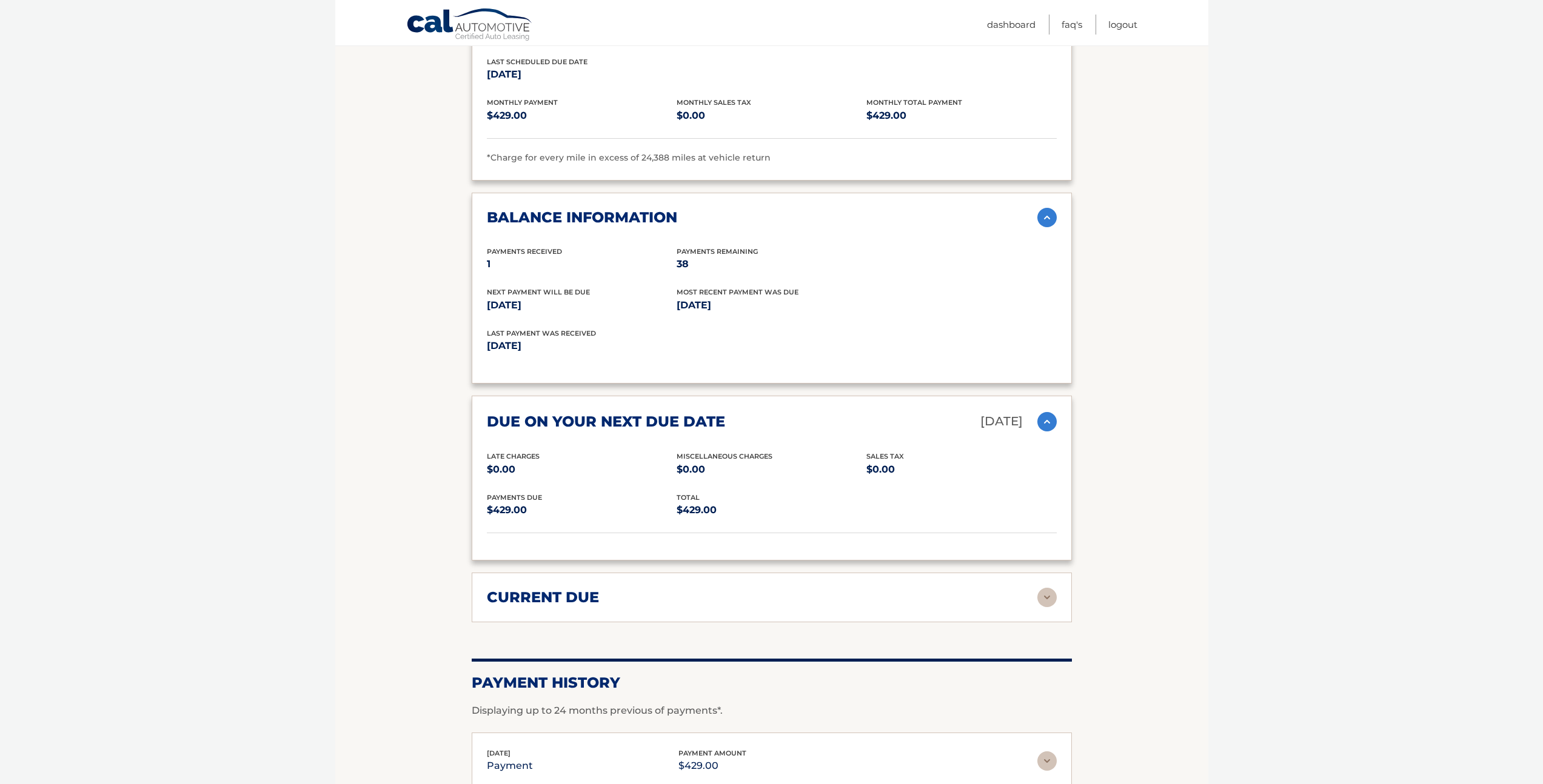
scroll to position [1377, 0]
click at [838, 571] on div "current due Late Charges $0.00 Miscelleneous Charges* $0.00 Sales Tax $0.00 pay…" at bounding box center [772, 595] width 600 height 49
click at [845, 587] on div "current due" at bounding box center [761, 595] width 550 height 18
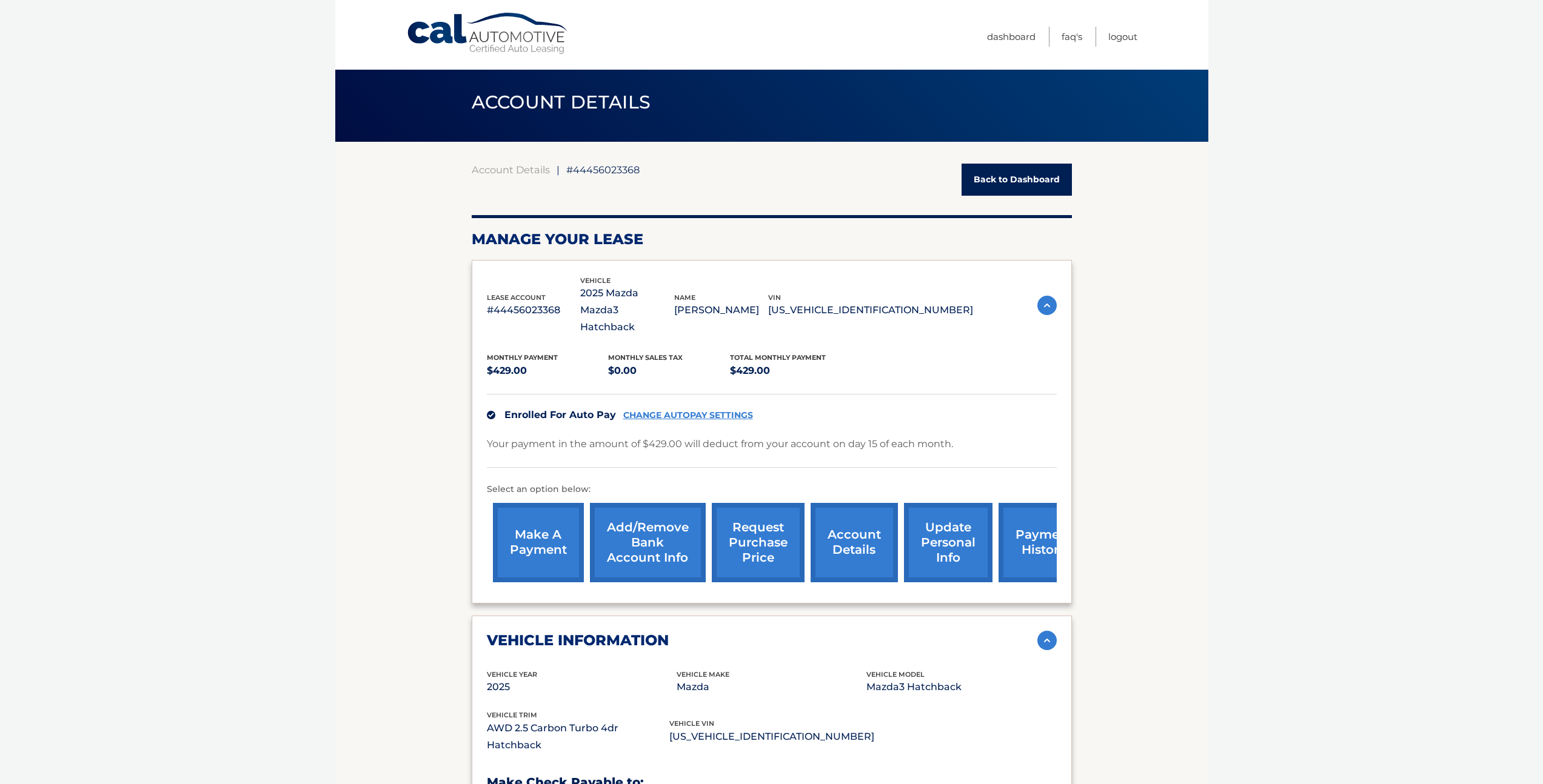
scroll to position [0, 0]
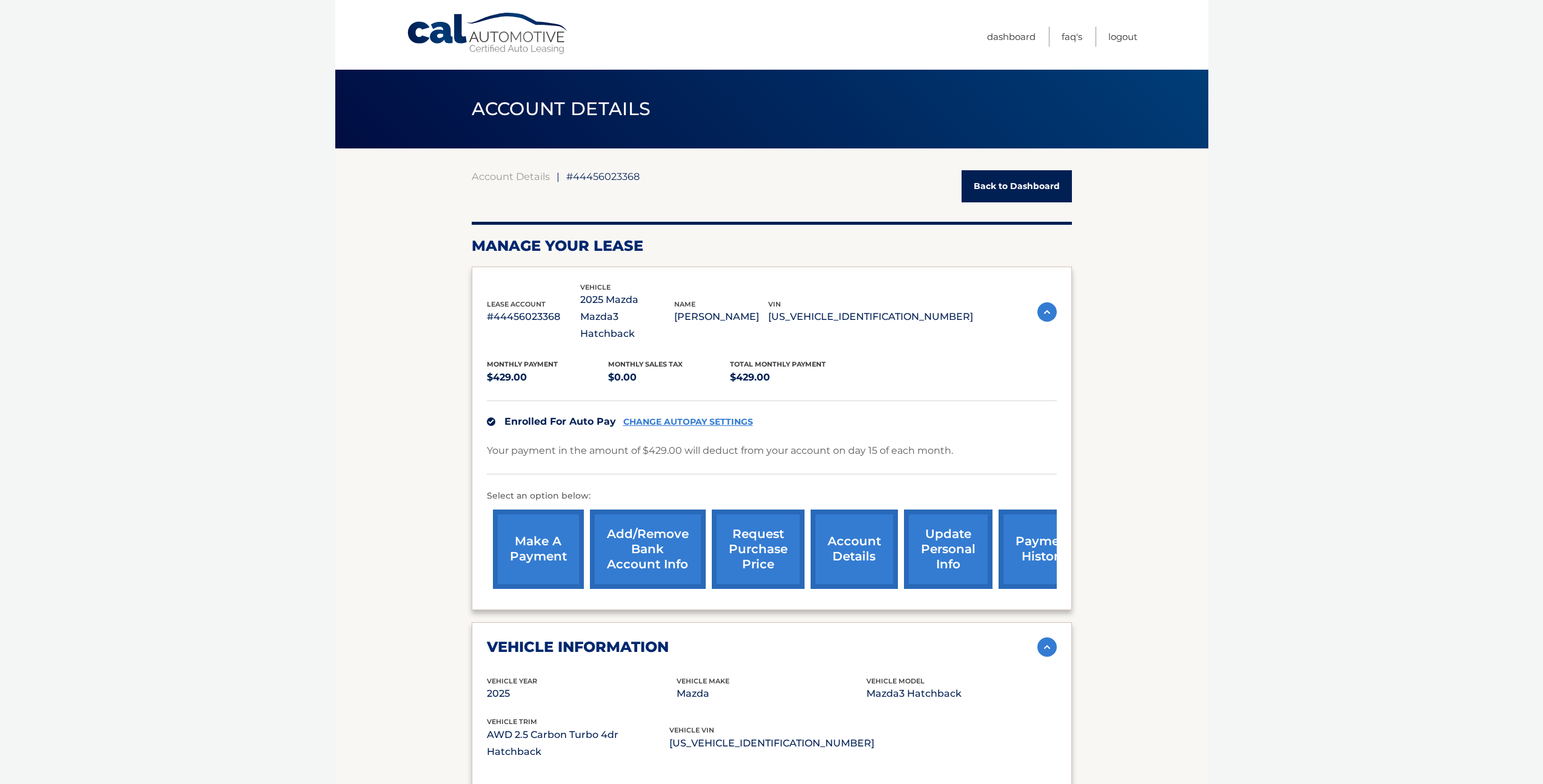
click at [1032, 183] on link "Back to Dashboard" at bounding box center [1017, 186] width 111 height 32
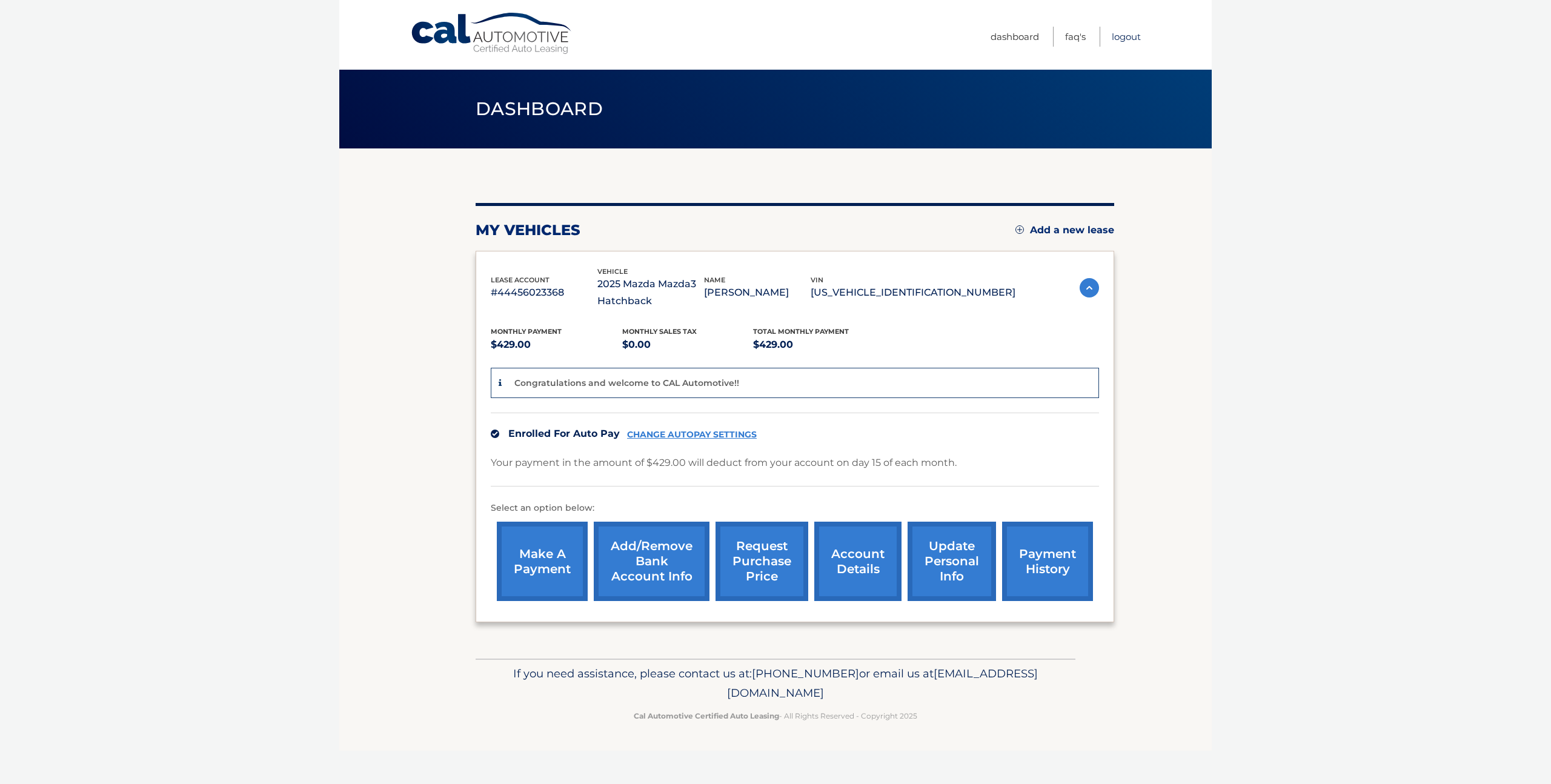
click at [1121, 41] on link "Logout" at bounding box center [1126, 37] width 29 height 20
